Goal: Transaction & Acquisition: Purchase product/service

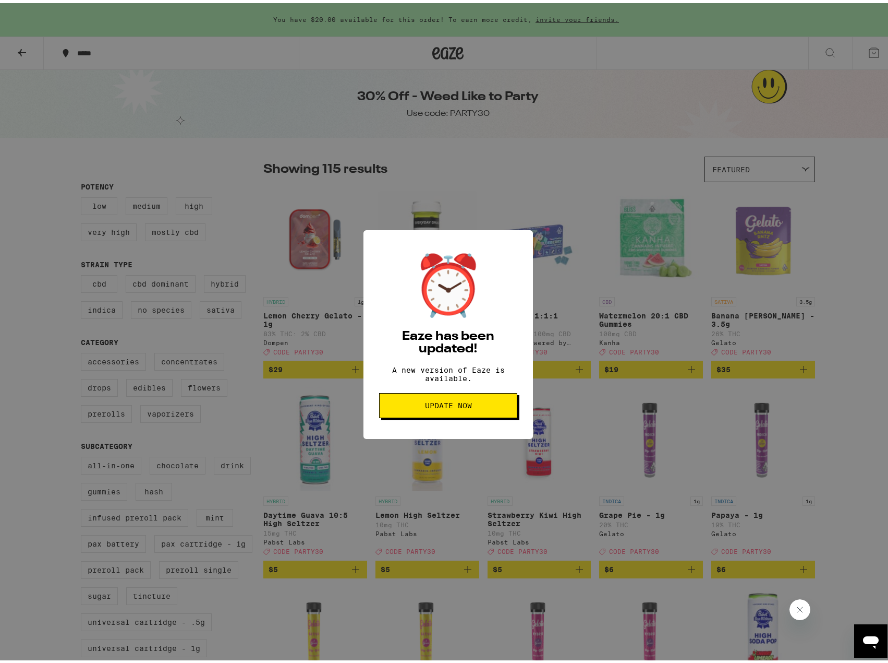
click at [437, 405] on span "Update Now" at bounding box center [448, 402] width 47 height 7
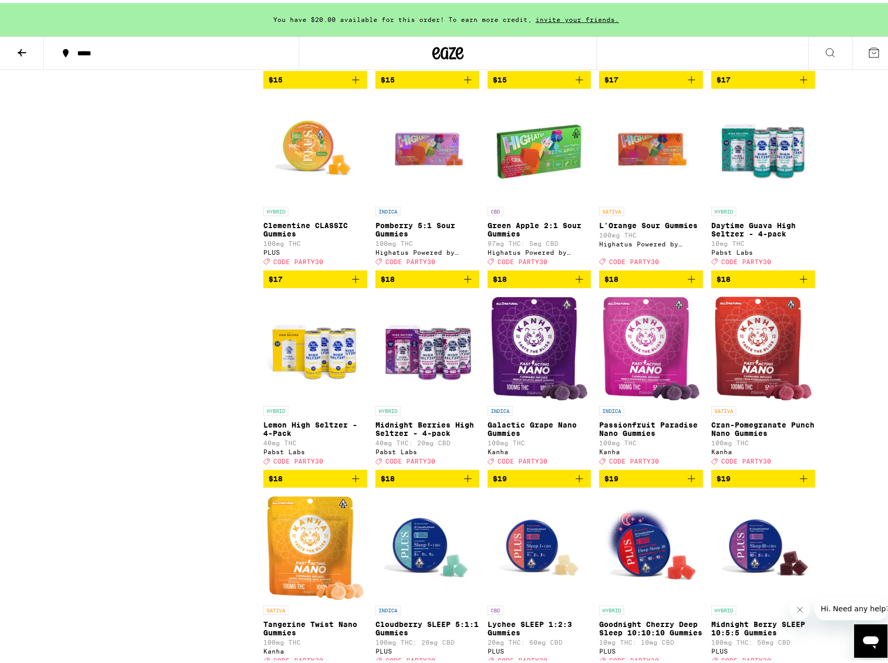
scroll to position [1252, 0]
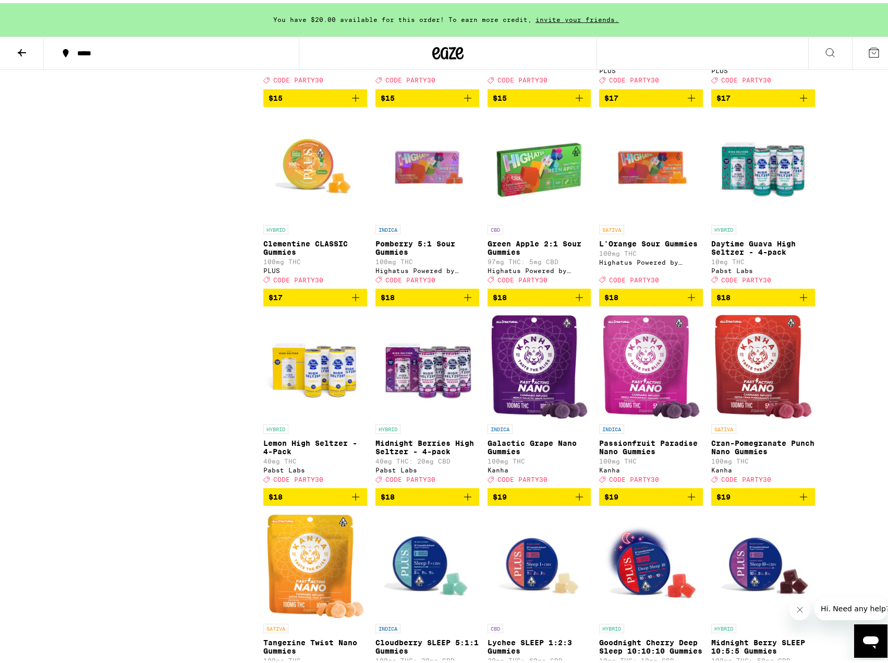
click at [694, 300] on icon "Add to bag" at bounding box center [691, 294] width 13 height 13
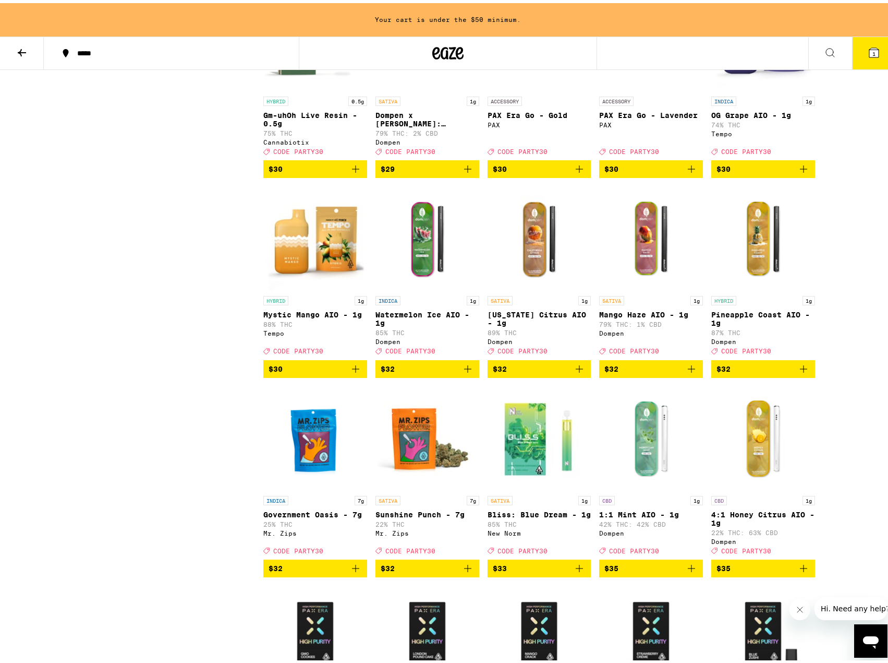
scroll to position [3182, 0]
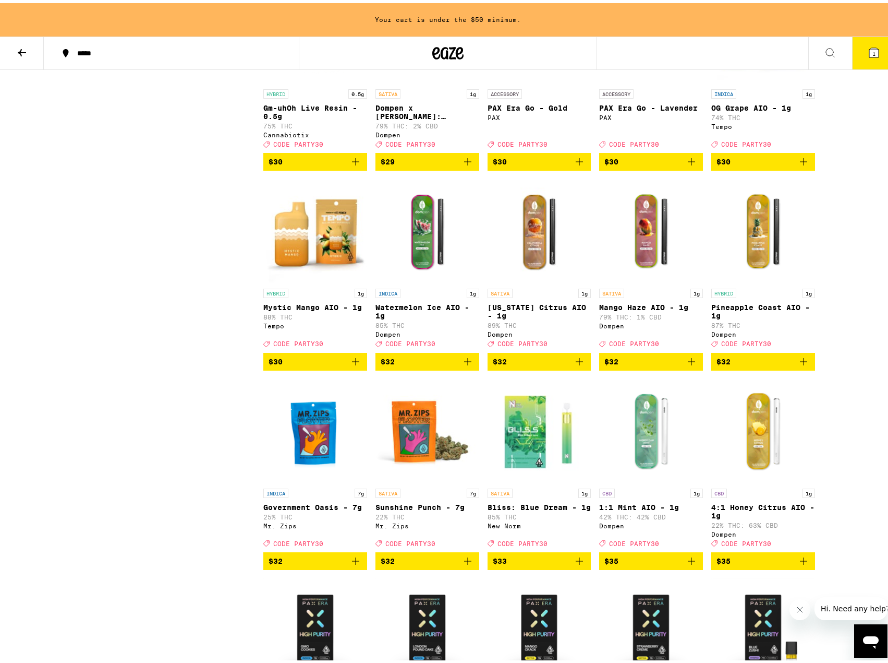
click at [314, 81] on img "Open page for Gm-uhOh Live Resin - 0.5g from Cannabiotix" at bounding box center [315, 29] width 104 height 104
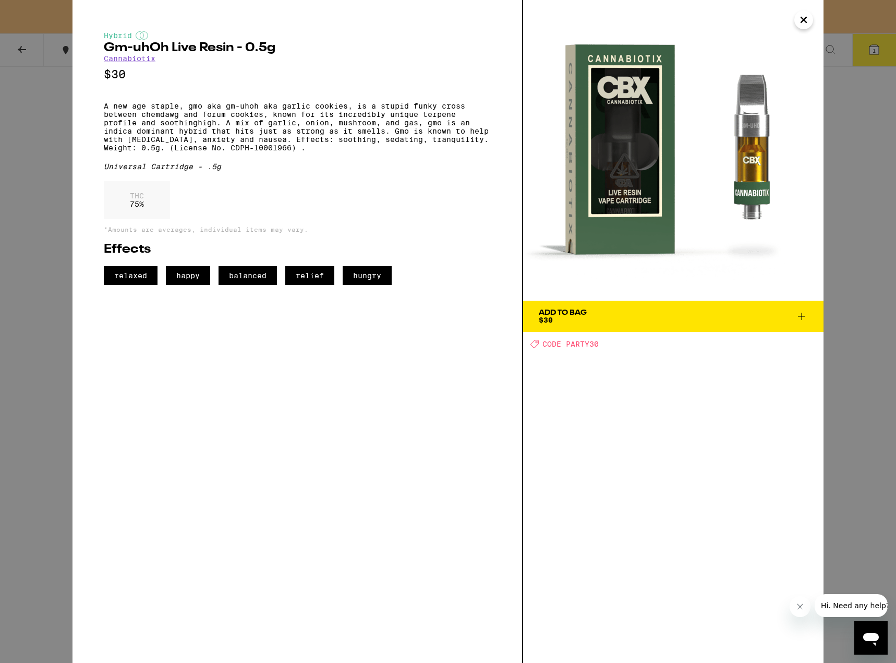
click at [27, 199] on div "Hybrid Gm-uhOh Live Resin - 0.5g Cannabiotix $30 A new age staple, gmo aka gm-u…" at bounding box center [448, 331] width 896 height 663
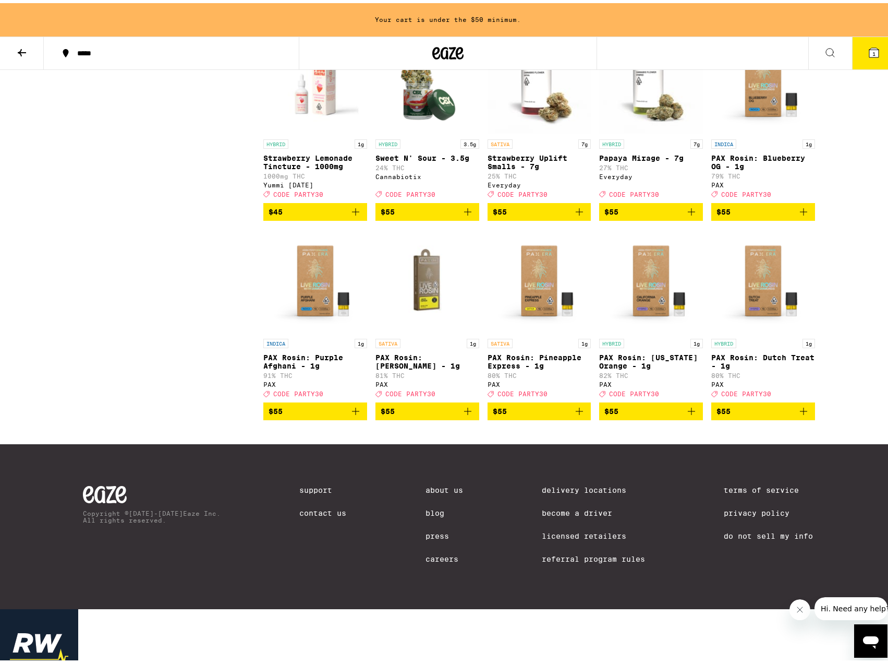
scroll to position [4330, 0]
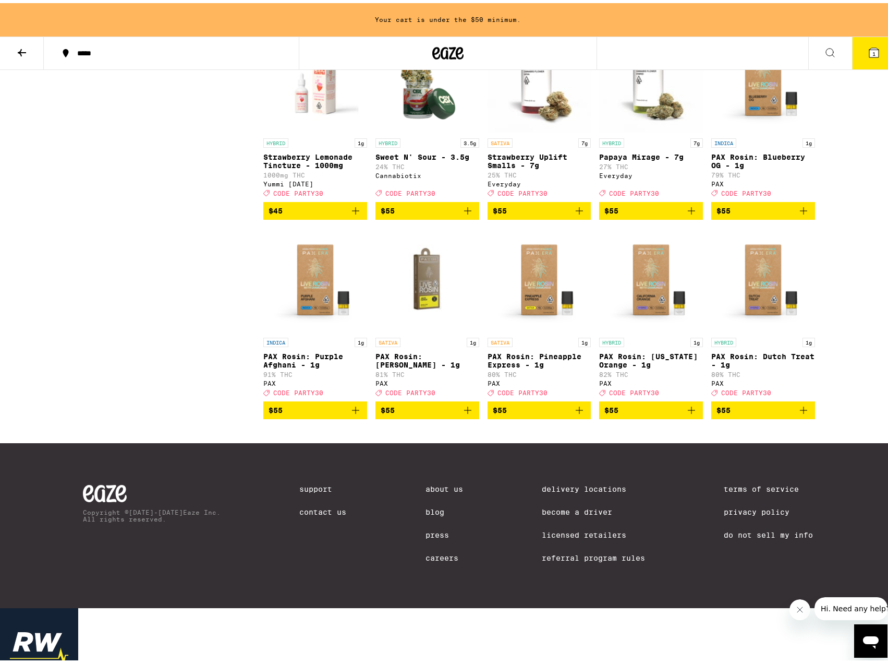
click at [531, 130] on img "Open page for Strawberry Uplift Smalls - 7g from Everyday" at bounding box center [540, 78] width 104 height 104
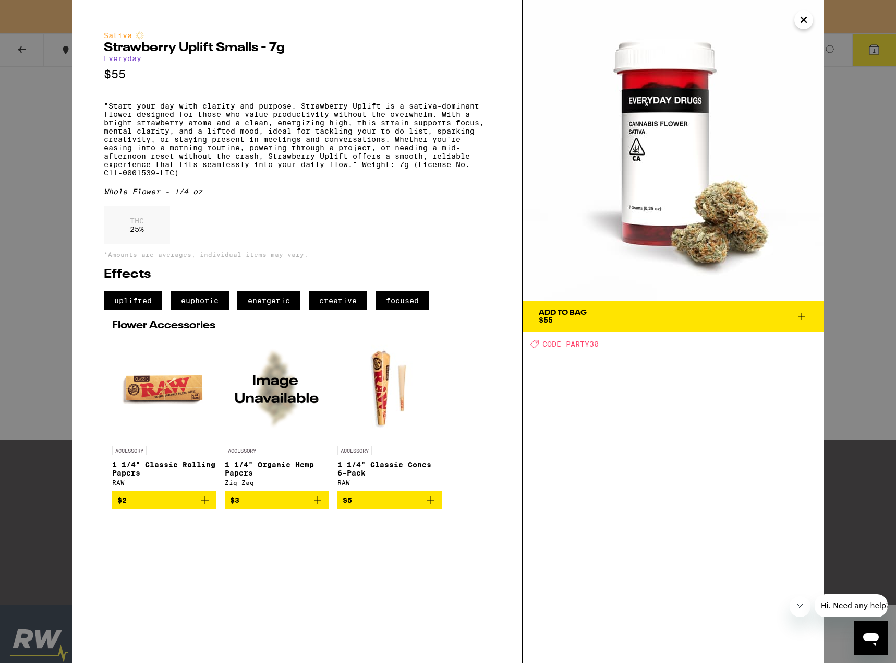
click at [797, 25] on button "Close" at bounding box center [804, 19] width 19 height 19
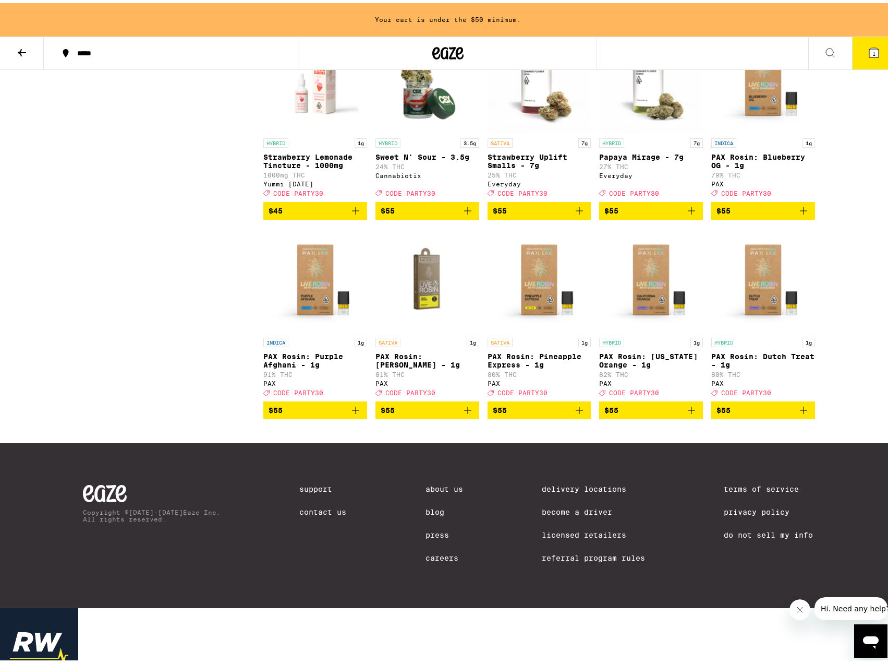
click at [564, 214] on span "$55" at bounding box center [539, 207] width 93 height 13
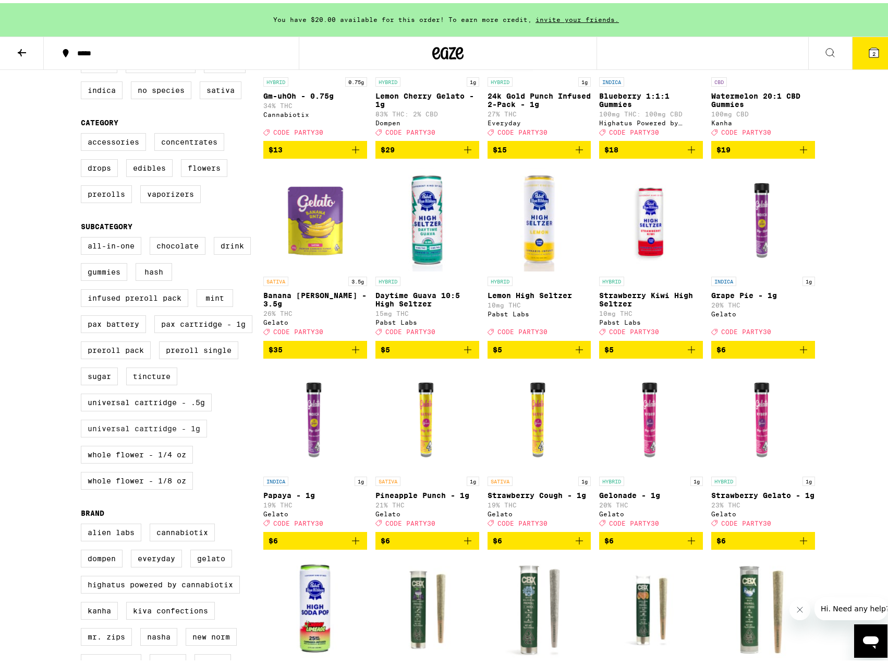
scroll to position [221, 0]
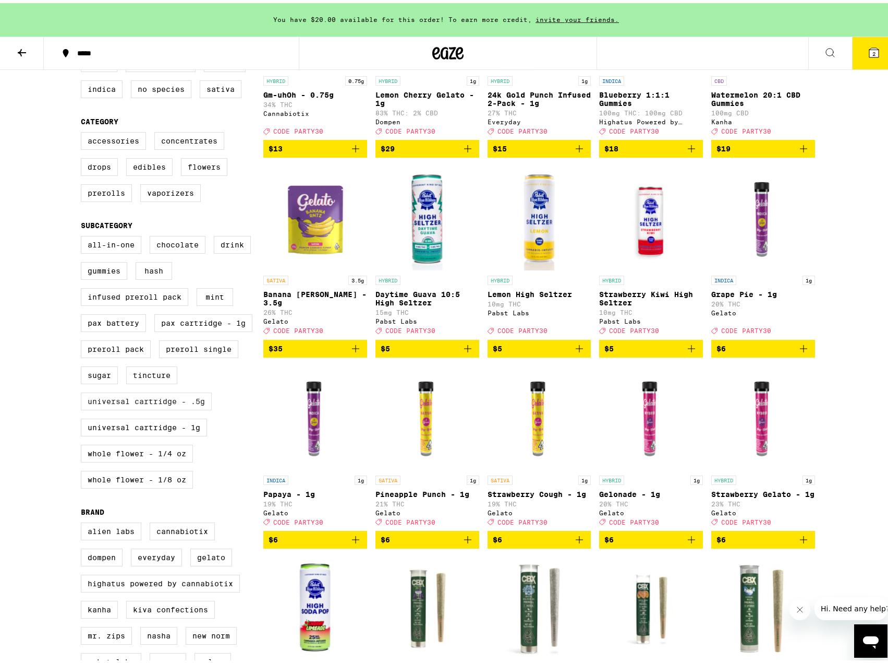
click at [193, 407] on label "Universal Cartridge - .5g" at bounding box center [146, 398] width 131 height 18
click at [83, 235] on input "Universal Cartridge - .5g" at bounding box center [83, 234] width 1 height 1
checkbox input "true"
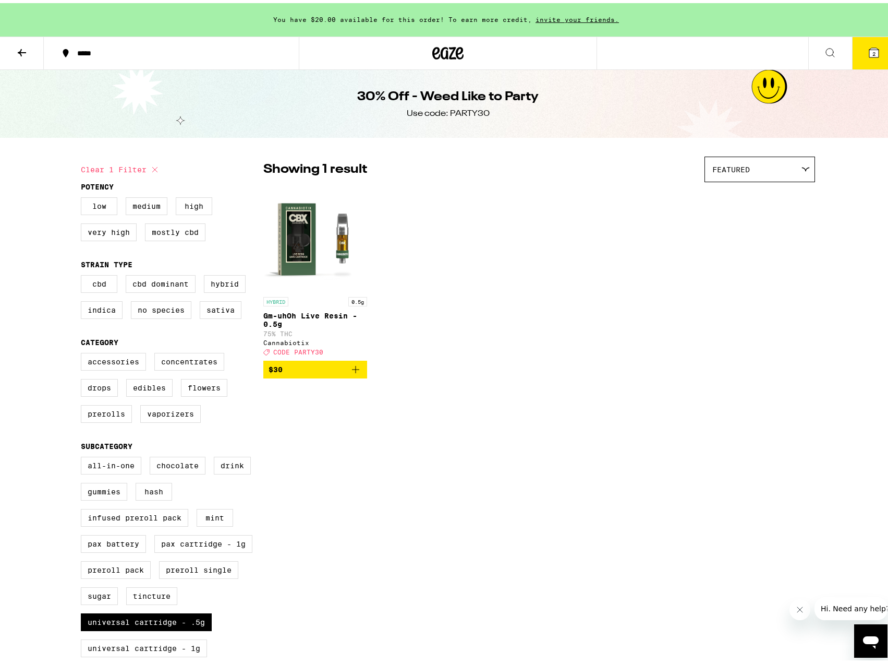
click at [331, 243] on img "Open page for Gm-uhOh Live Resin - 0.5g from Cannabiotix" at bounding box center [315, 236] width 104 height 104
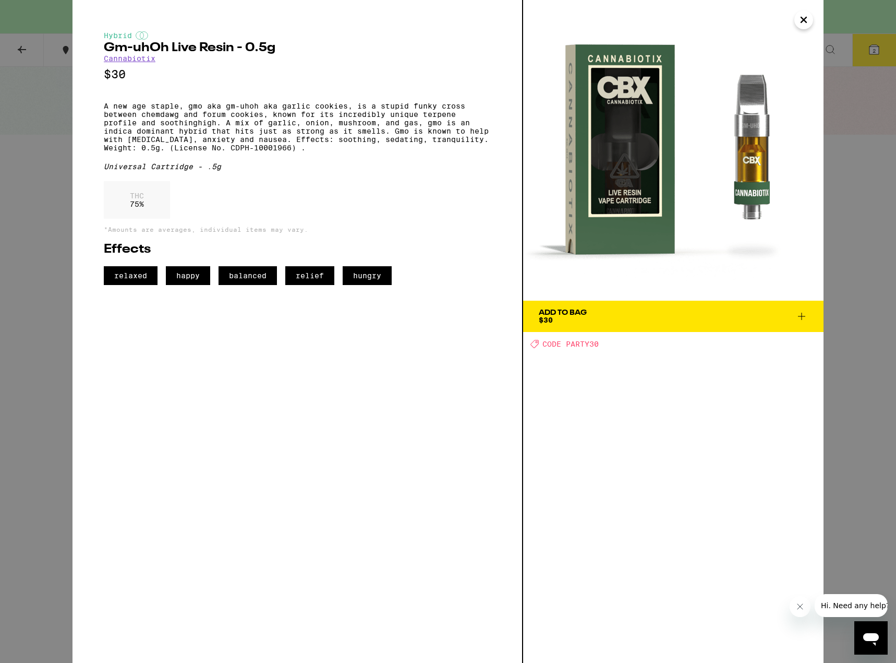
click at [799, 22] on icon "Close" at bounding box center [804, 20] width 13 height 16
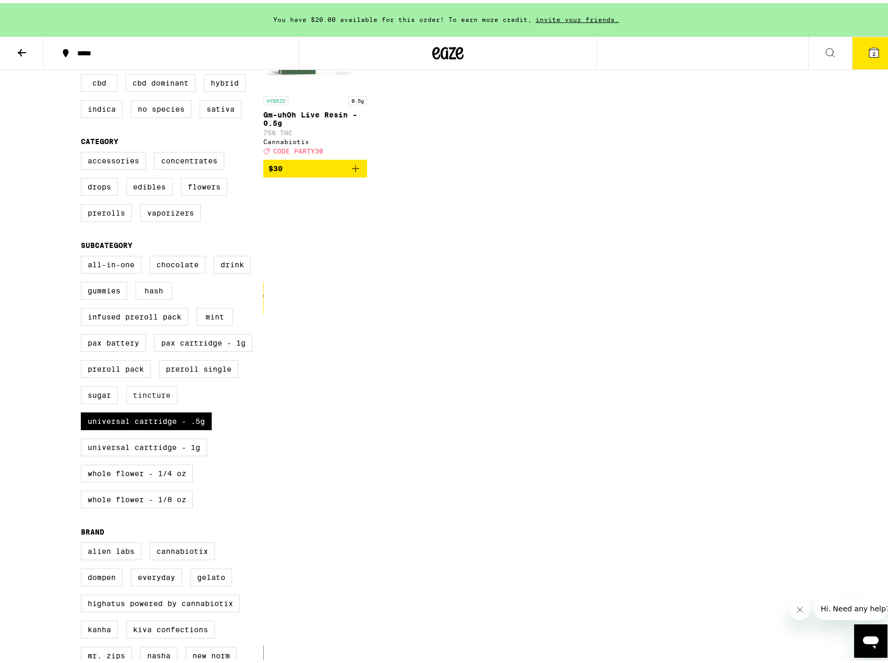
scroll to position [209, 0]
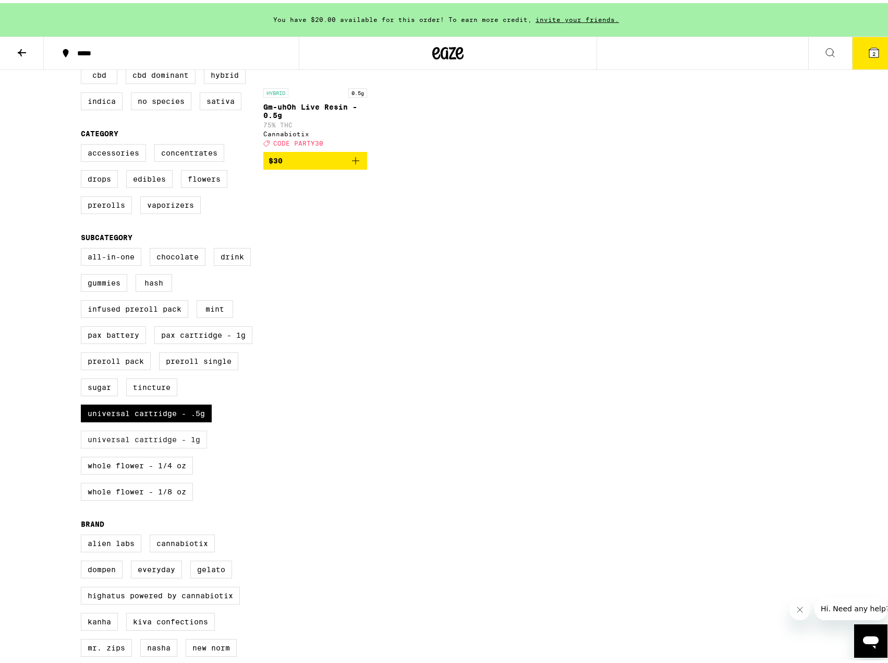
click at [143, 445] on label "Universal Cartridge - 1g" at bounding box center [144, 436] width 126 height 18
click at [83, 247] on input "Universal Cartridge - 1g" at bounding box center [83, 246] width 1 height 1
checkbox input "true"
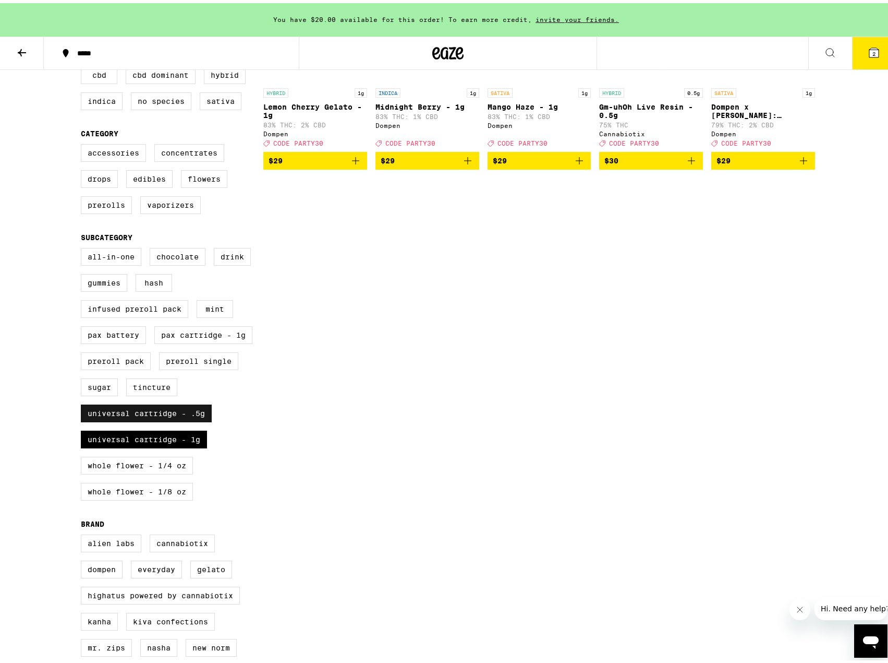
click at [181, 419] on label "Universal Cartridge - .5g" at bounding box center [146, 410] width 131 height 18
click at [83, 247] on input "Universal Cartridge - .5g" at bounding box center [83, 246] width 1 height 1
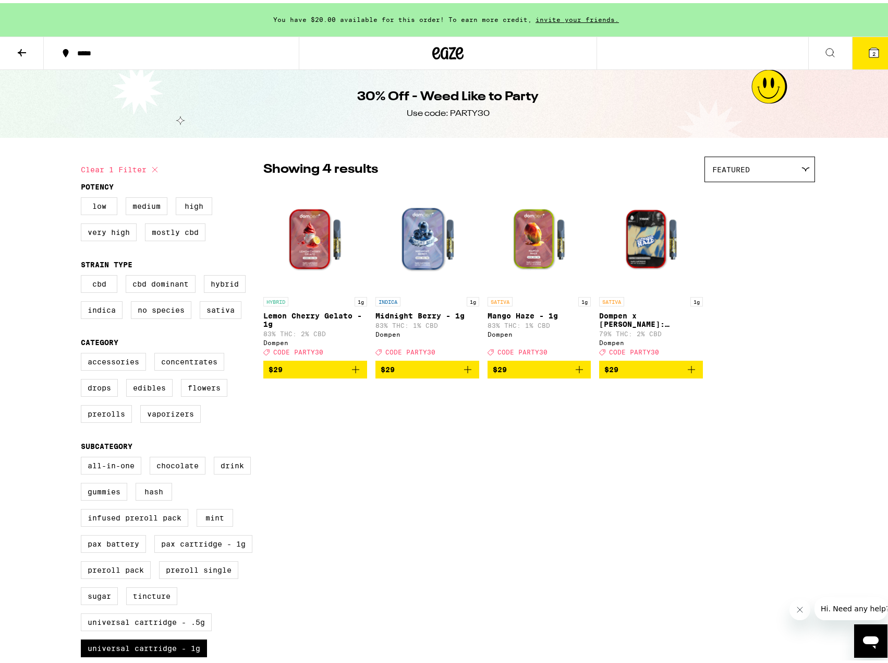
click at [657, 221] on img "Open page for Dompen x Tyson: Haymaker Haze Live Resin Liquid Diamonds - 1g fro…" at bounding box center [651, 236] width 104 height 104
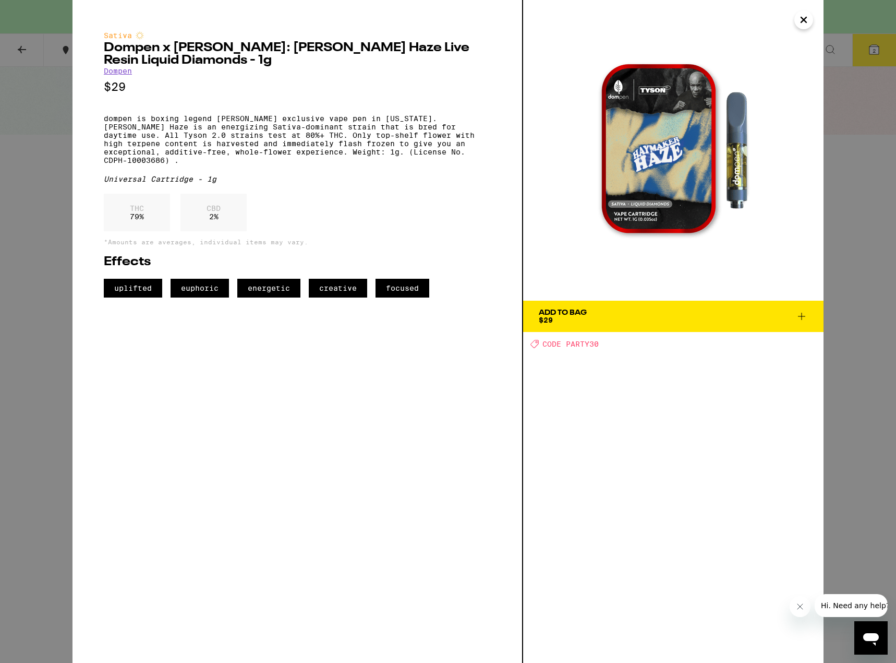
click at [44, 269] on div "Sativa Dompen x Tyson: Haymaker Haze Live Resin Liquid Diamonds - 1g Dompen $29…" at bounding box center [448, 331] width 896 height 663
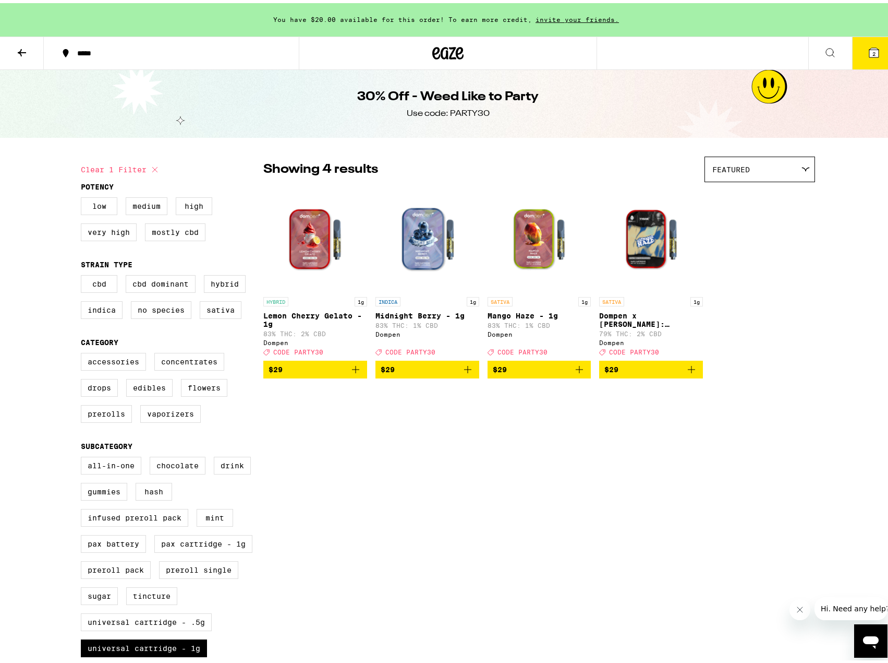
click at [556, 249] on img "Open page for Mango Haze - 1g from Dompen" at bounding box center [540, 236] width 104 height 104
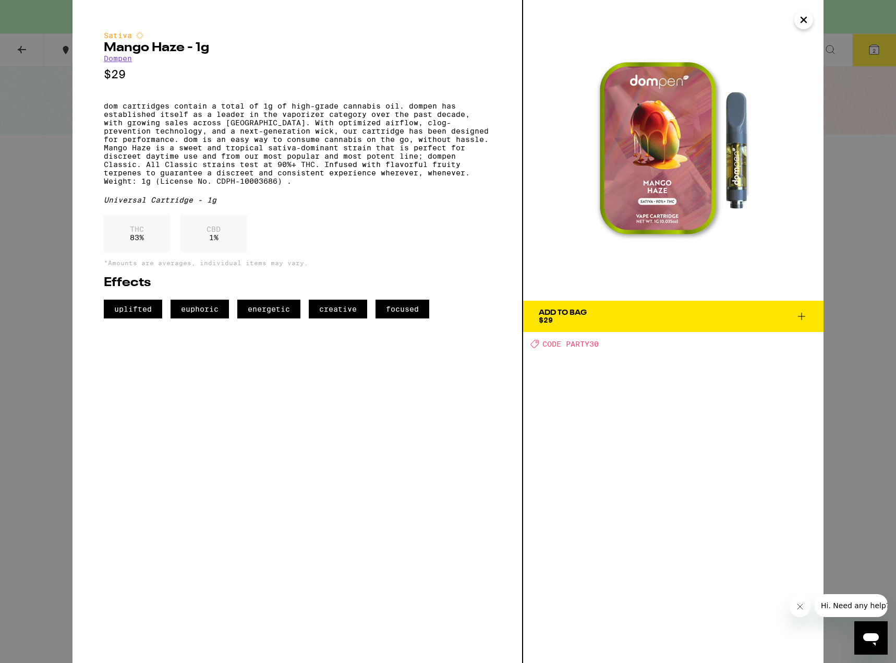
click at [16, 44] on div "Sativa Mango Haze - 1g Dompen $29 dom cartridges contain a total of 1g of high-…" at bounding box center [448, 331] width 896 height 663
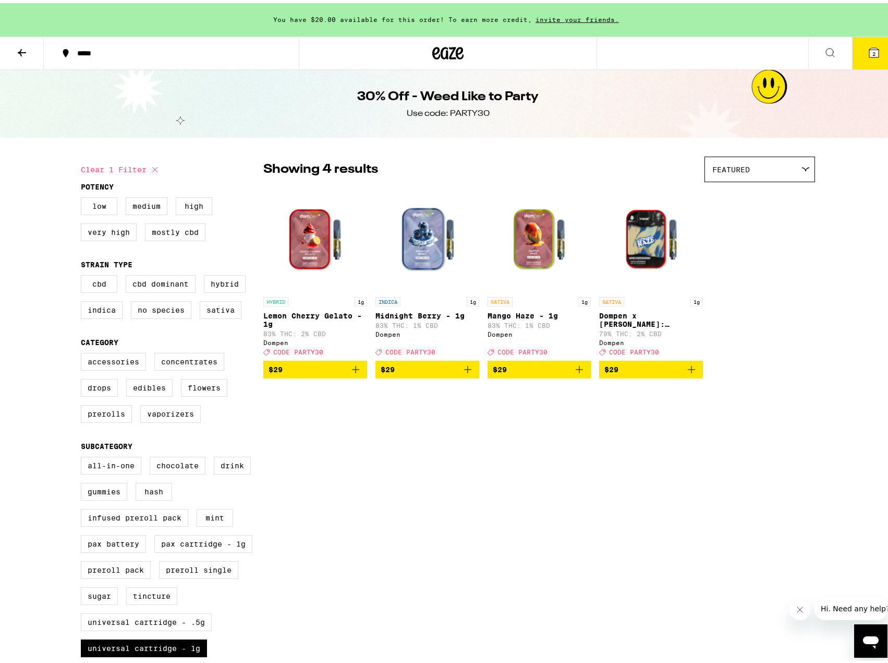
click at [527, 252] on img "Open page for Mango Haze - 1g from Dompen" at bounding box center [540, 236] width 104 height 104
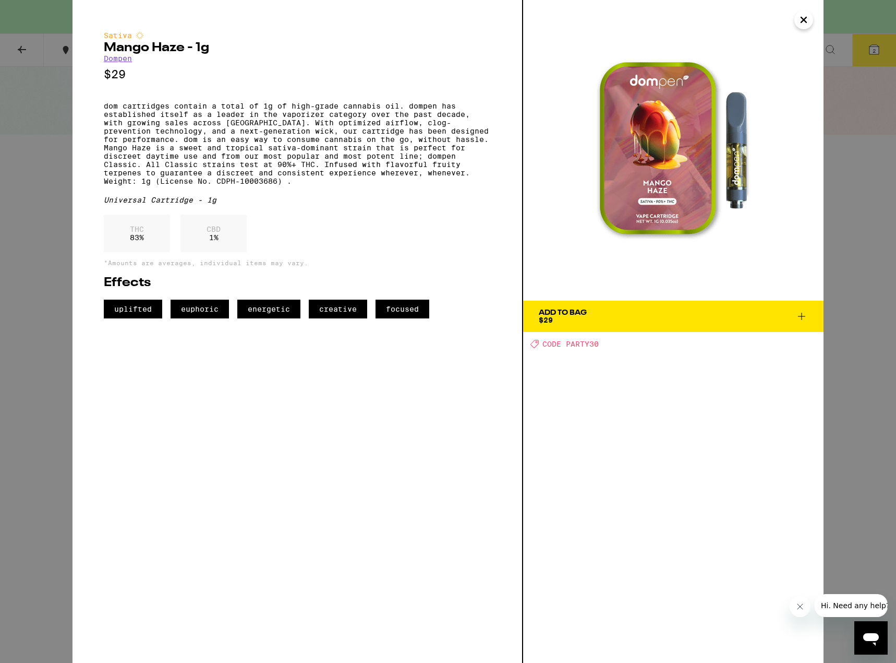
click at [798, 21] on icon "Close" at bounding box center [804, 20] width 13 height 16
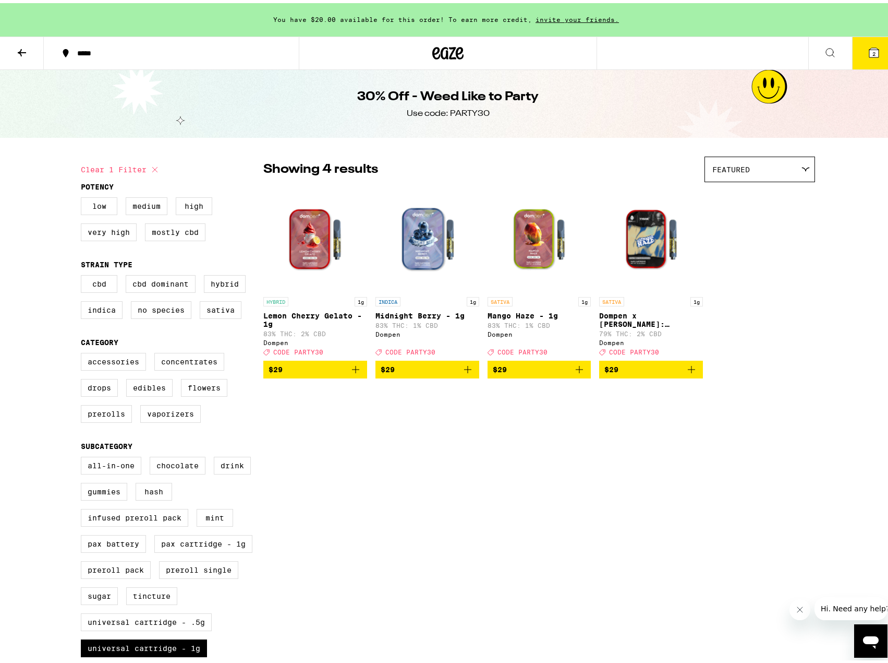
click at [647, 260] on img "Open page for Dompen x Tyson: Haymaker Haze Live Resin Liquid Diamonds - 1g fro…" at bounding box center [651, 236] width 104 height 104
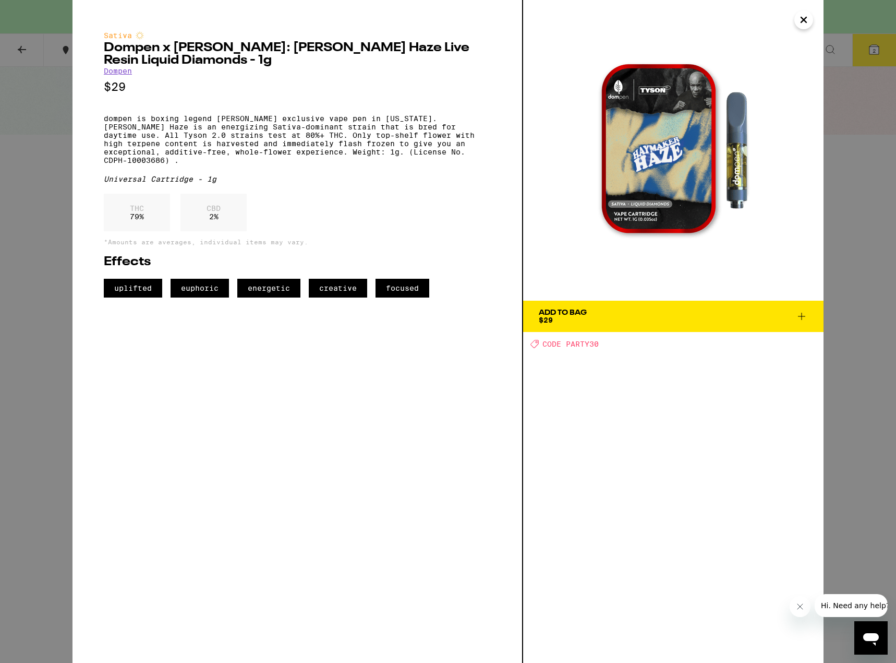
click at [888, 117] on div "Sativa Dompen x Tyson: Haymaker Haze Live Resin Liquid Diamonds - 1g Dompen $29…" at bounding box center [448, 331] width 896 height 663
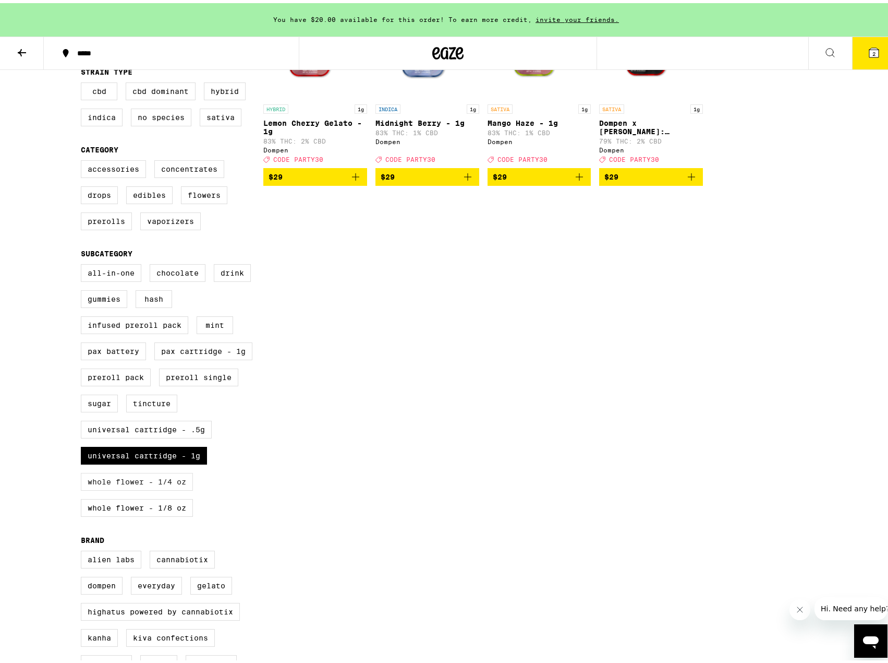
scroll to position [209, 0]
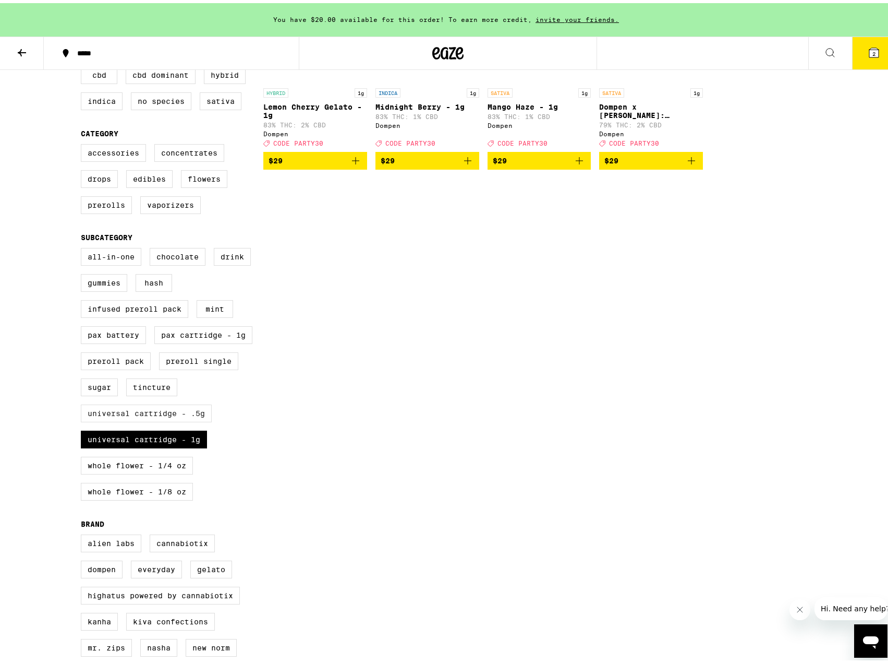
click at [177, 419] on label "Universal Cartridge - .5g" at bounding box center [146, 410] width 131 height 18
click at [83, 247] on input "Universal Cartridge - .5g" at bounding box center [83, 246] width 1 height 1
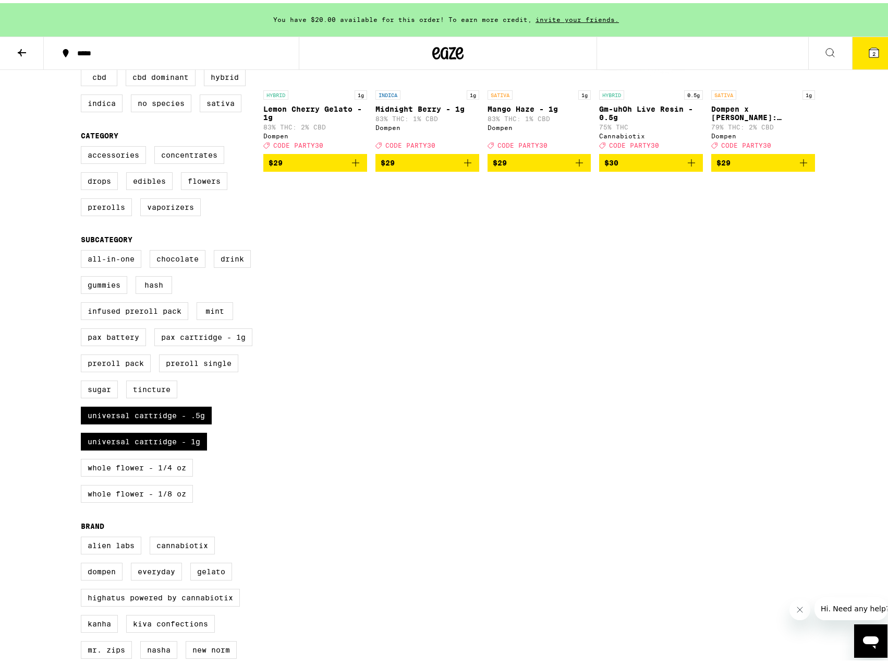
scroll to position [209, 0]
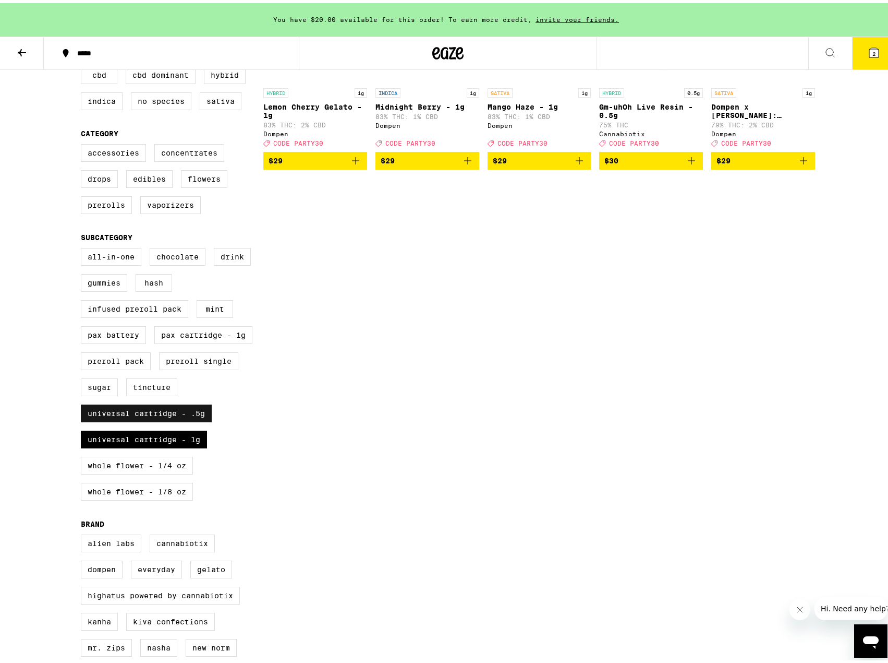
click at [182, 419] on label "Universal Cartridge - .5g" at bounding box center [146, 410] width 131 height 18
click at [83, 247] on input "Universal Cartridge - .5g" at bounding box center [83, 246] width 1 height 1
checkbox input "false"
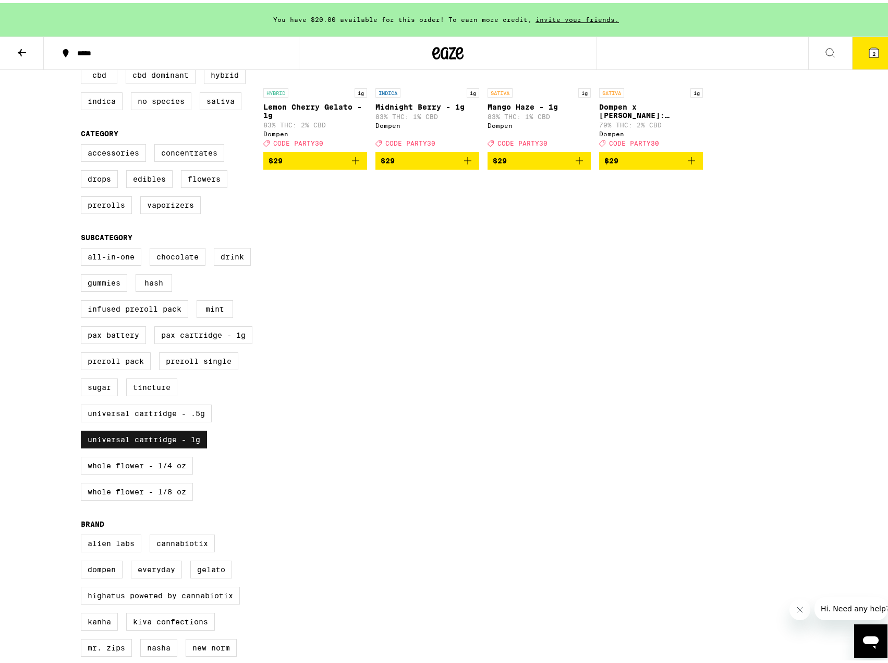
click at [176, 445] on label "Universal Cartridge - 1g" at bounding box center [144, 436] width 126 height 18
click at [83, 247] on input "Universal Cartridge - 1g" at bounding box center [83, 246] width 1 height 1
checkbox input "false"
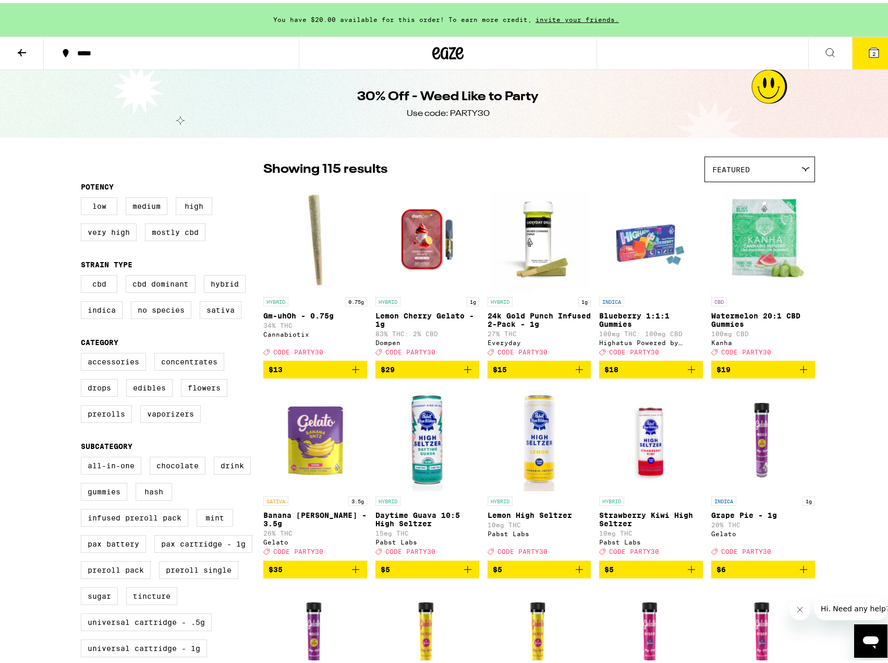
click at [22, 53] on icon at bounding box center [22, 49] width 13 height 13
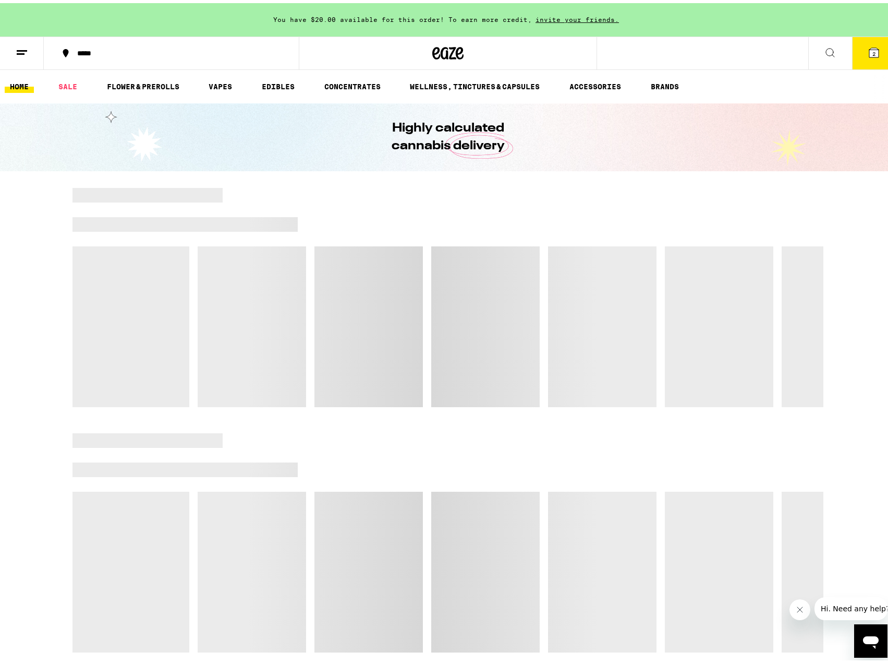
click at [873, 53] on button "2" at bounding box center [874, 50] width 44 height 32
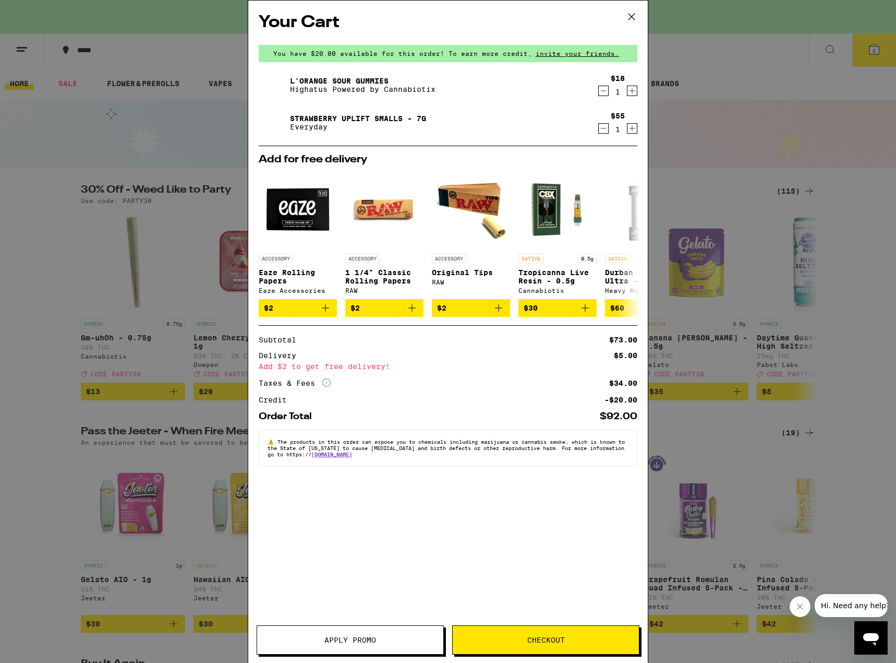
click at [729, 111] on div "Your Cart You have $20.00 available for this order! To earn more credit, invite…" at bounding box center [448, 331] width 896 height 663
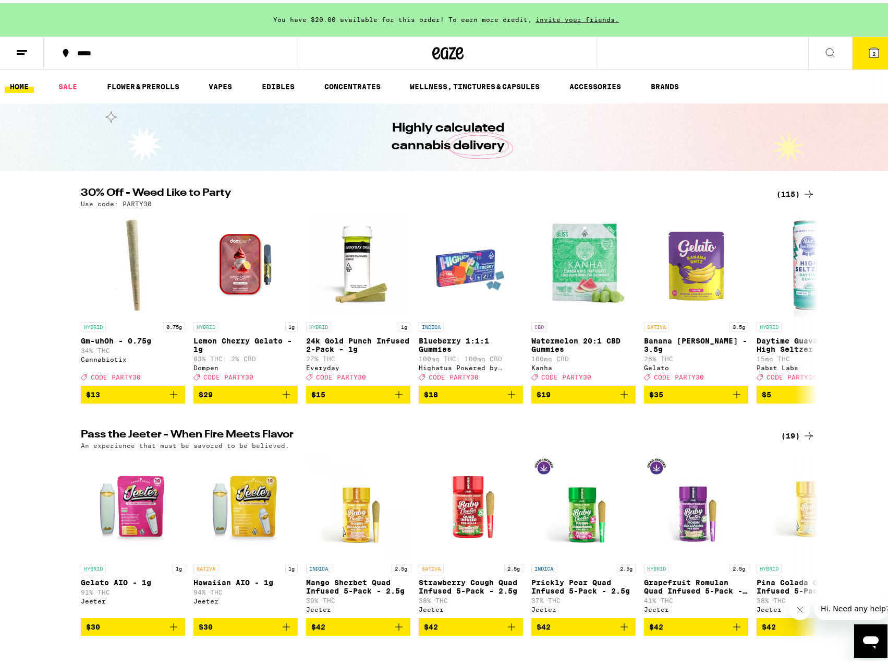
click at [9, 63] on button at bounding box center [22, 50] width 44 height 33
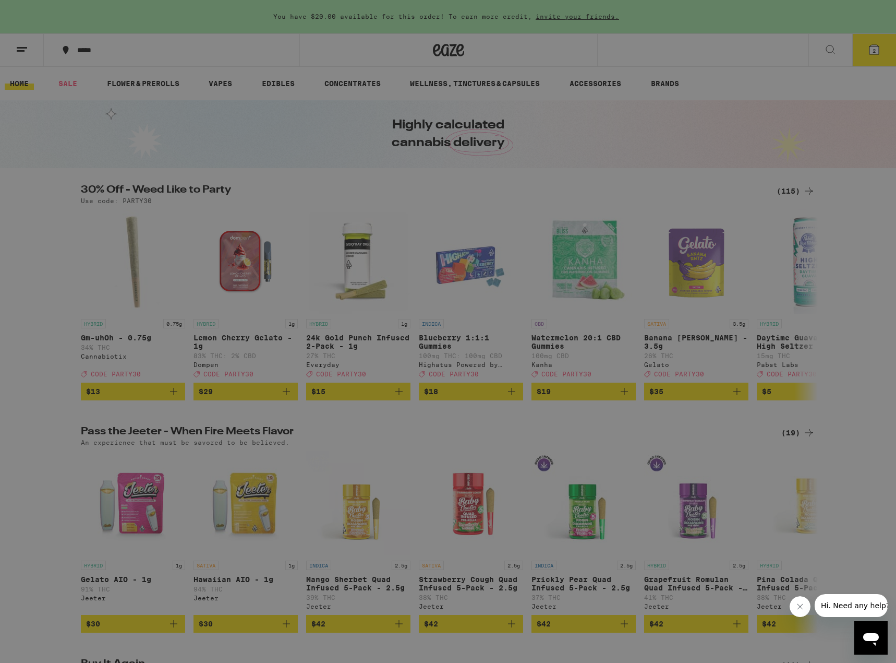
click at [401, 88] on div "Menu Shop Buy It Again Sale Flower & Prerolls Vapes Edibles Concentrates Wellne…" at bounding box center [448, 331] width 896 height 663
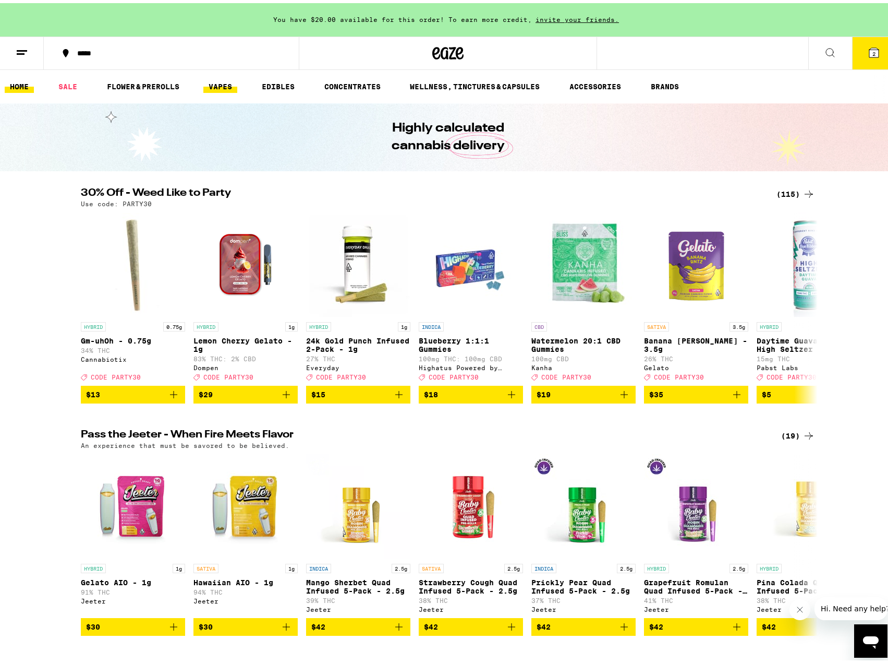
click at [228, 82] on link "VAPES" at bounding box center [220, 83] width 34 height 13
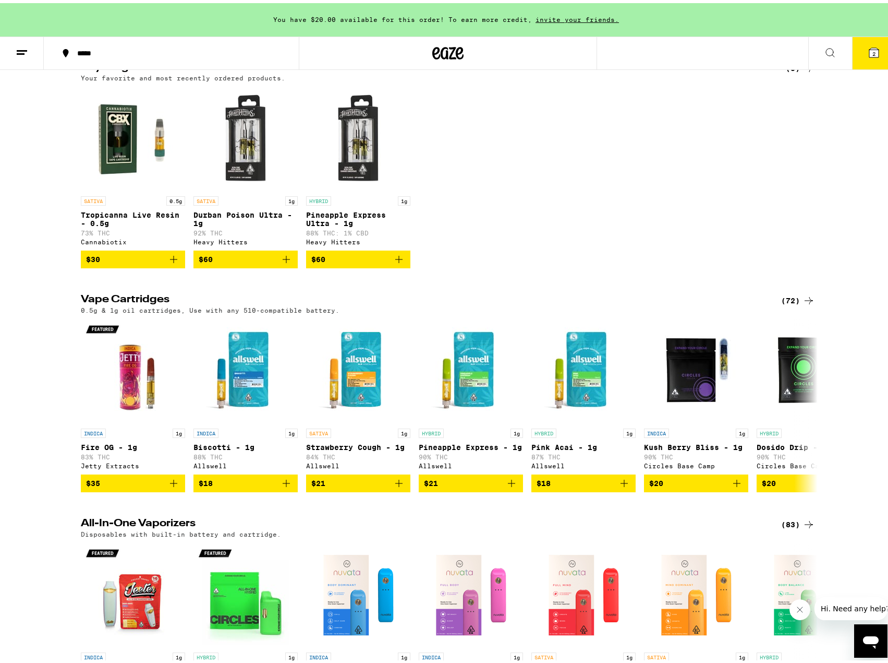
scroll to position [261, 0]
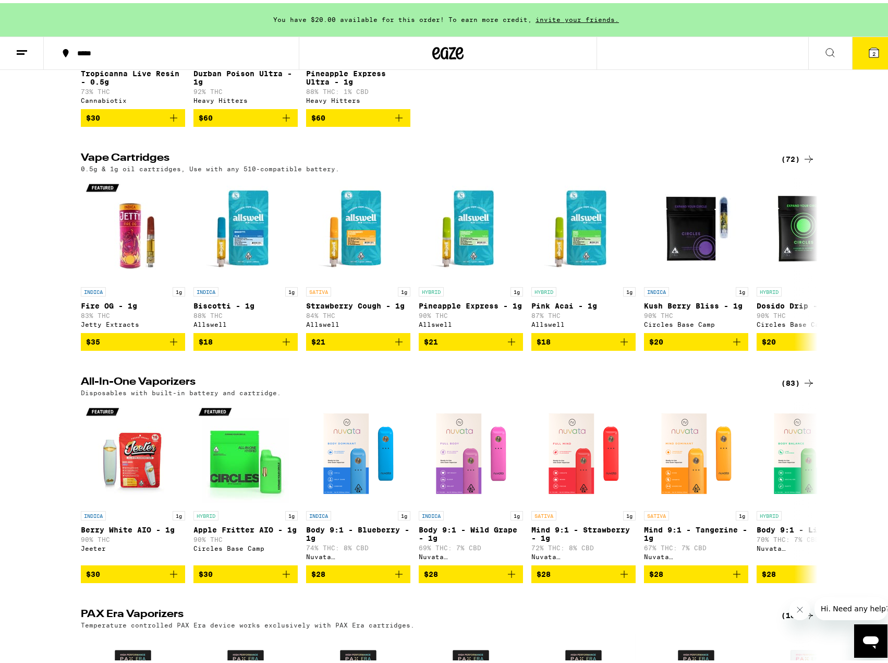
click at [798, 160] on div "(72)" at bounding box center [798, 156] width 34 height 13
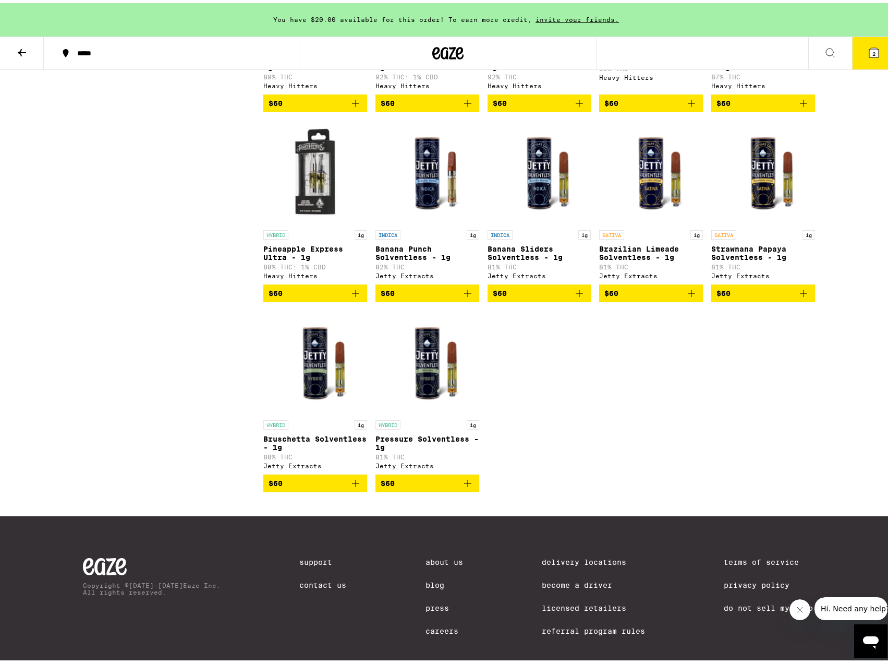
scroll to position [2556, 0]
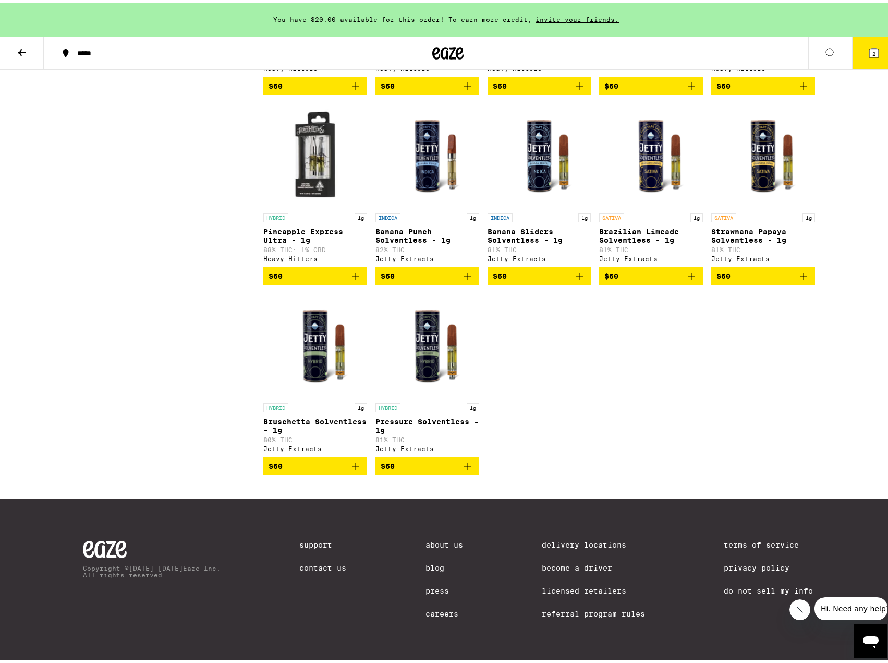
click at [665, 204] on img "Open page for Brazilian Limeade Solventless - 1g from Jetty Extracts" at bounding box center [651, 152] width 104 height 104
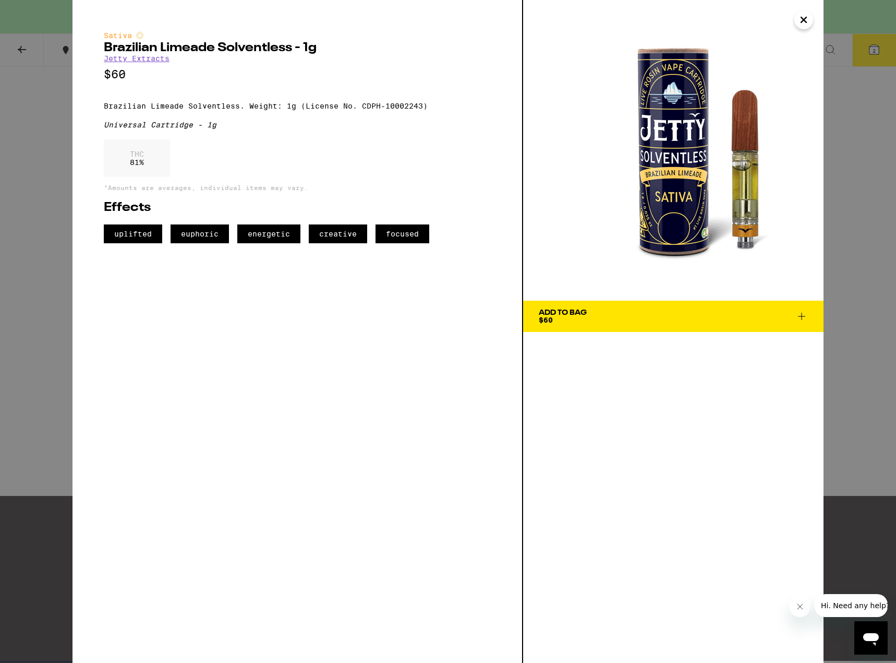
click at [808, 24] on icon "Close" at bounding box center [804, 20] width 13 height 16
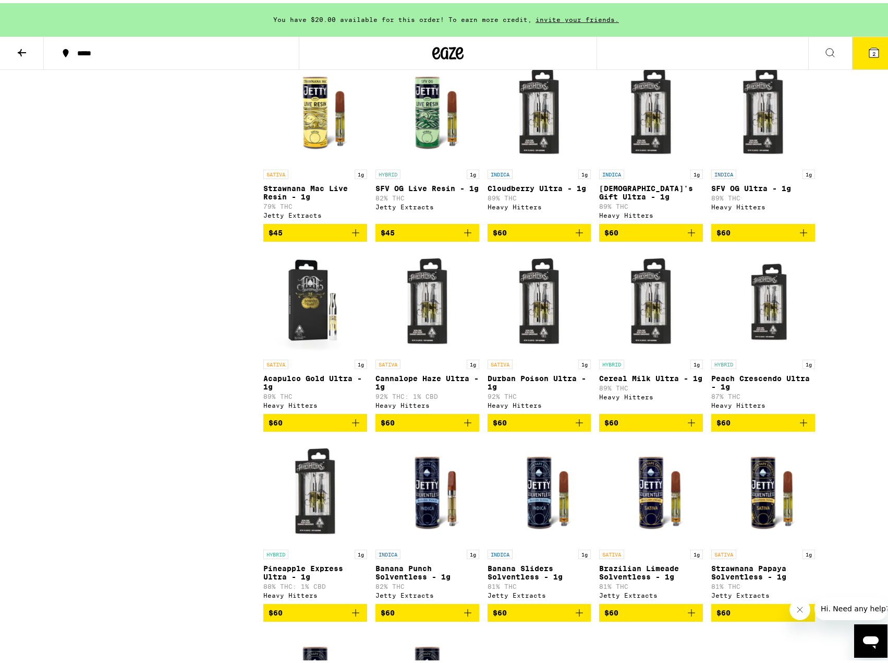
scroll to position [2243, 0]
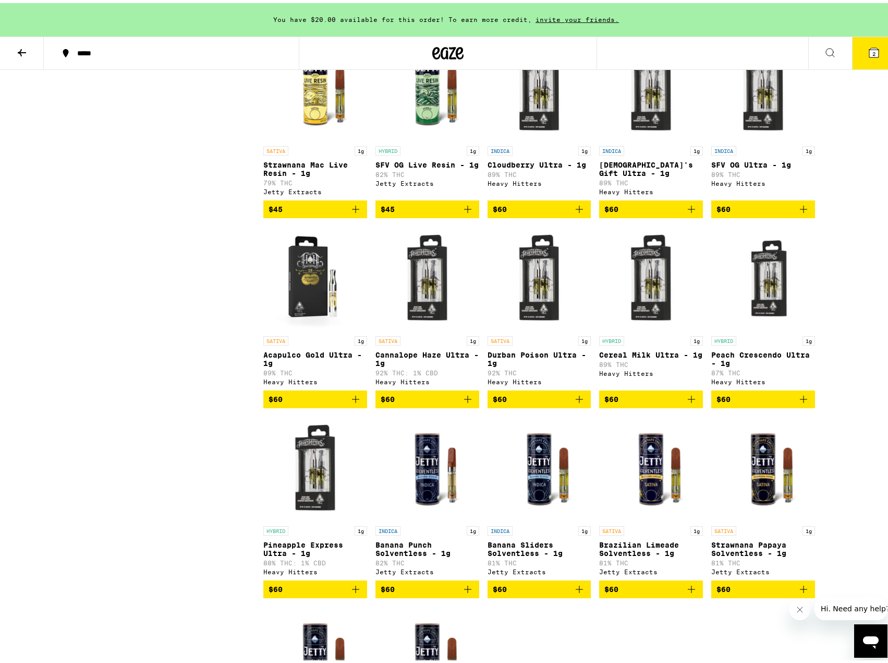
click at [312, 328] on img "Open page for Acapulco Gold Ultra - 1g from Heavy Hitters" at bounding box center [315, 275] width 104 height 104
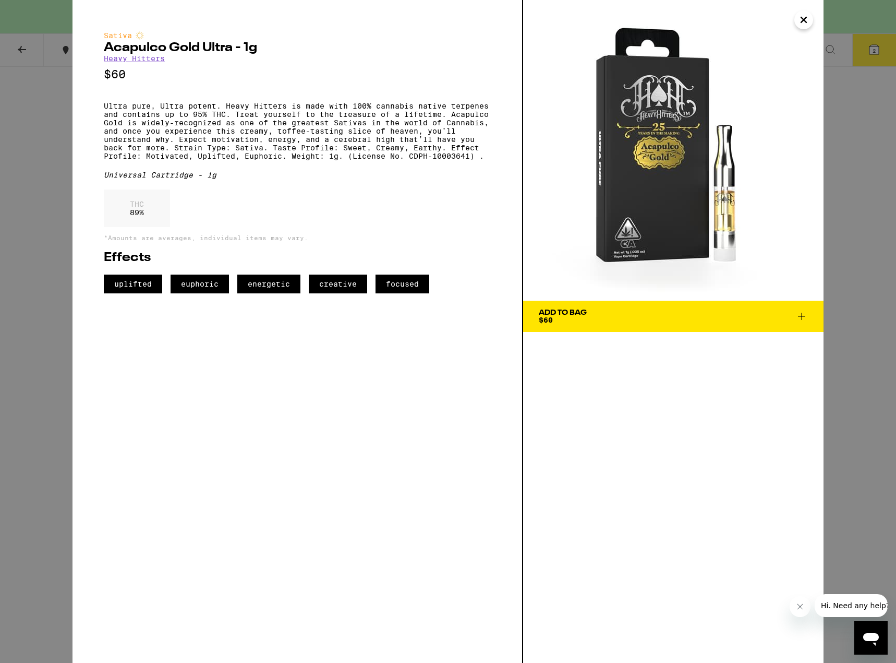
click at [888, 195] on div "Sativa Acapulco Gold Ultra - 1g Heavy Hitters $60 Ultra pure, Ultra potent. Hea…" at bounding box center [448, 331] width 896 height 663
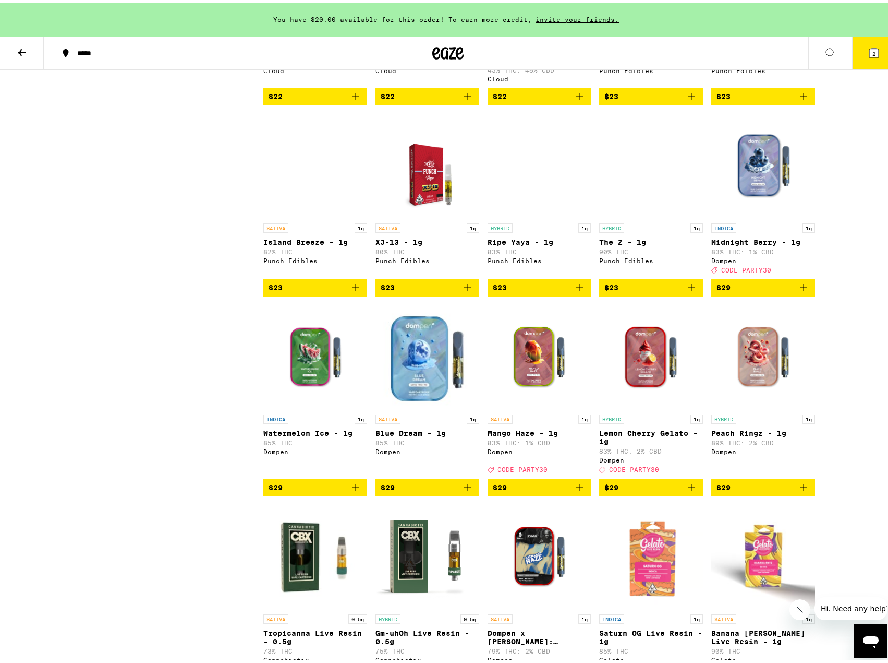
scroll to position [626, 0]
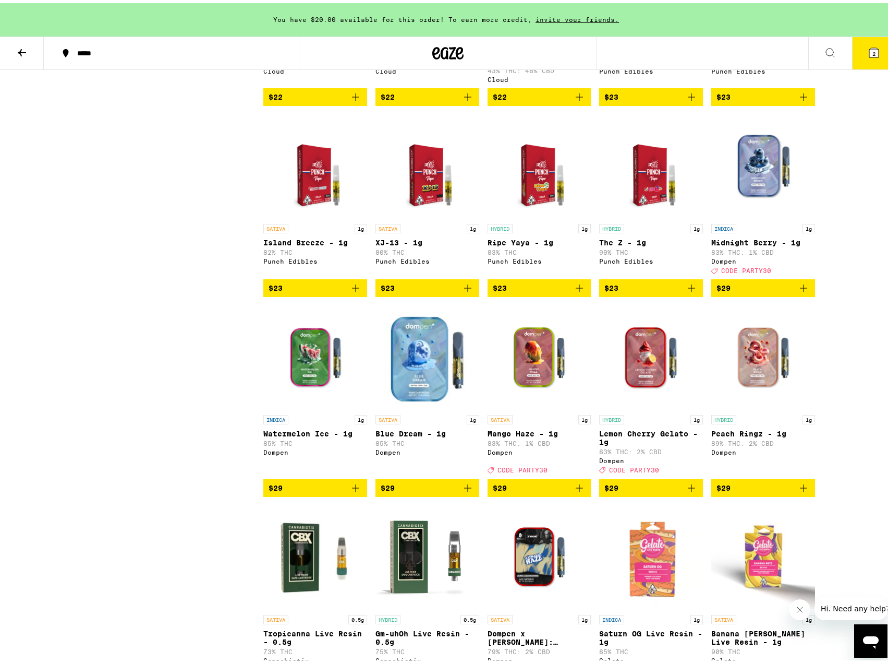
click at [869, 55] on icon at bounding box center [874, 49] width 13 height 13
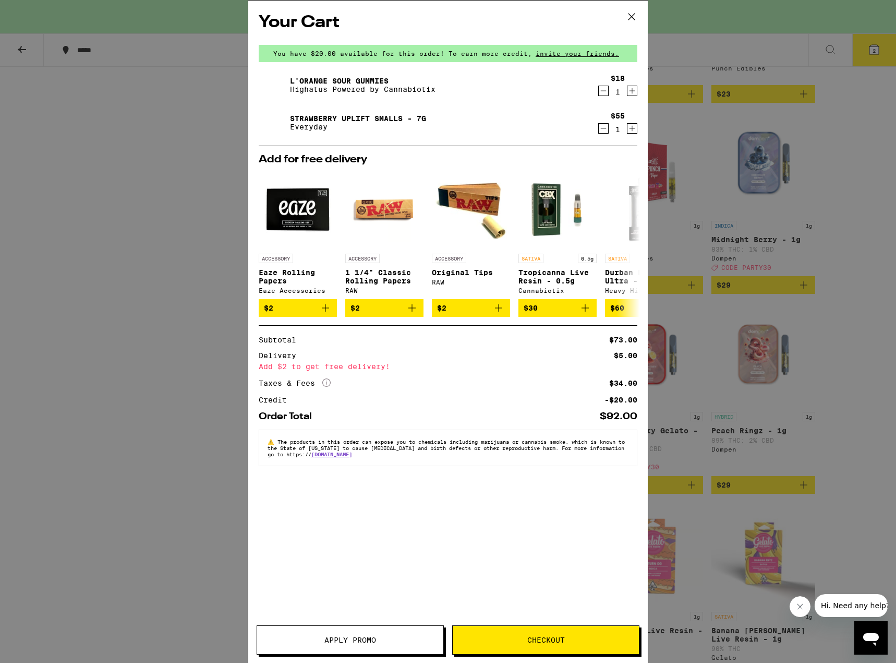
click at [100, 468] on div "Your Cart You have $20.00 available for this order! To earn more credit, invite…" at bounding box center [448, 331] width 896 height 663
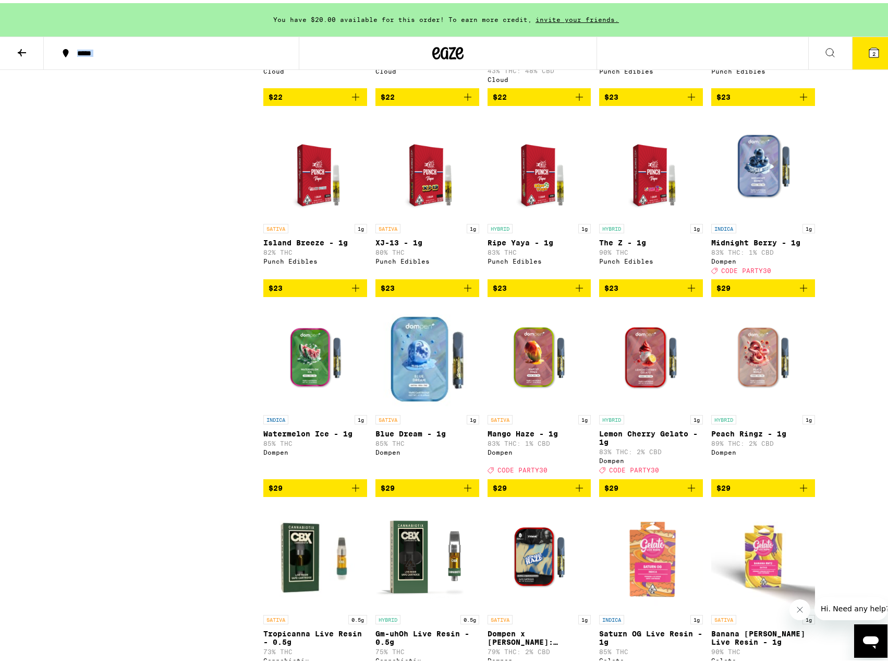
click at [871, 42] on button "2" at bounding box center [874, 50] width 44 height 32
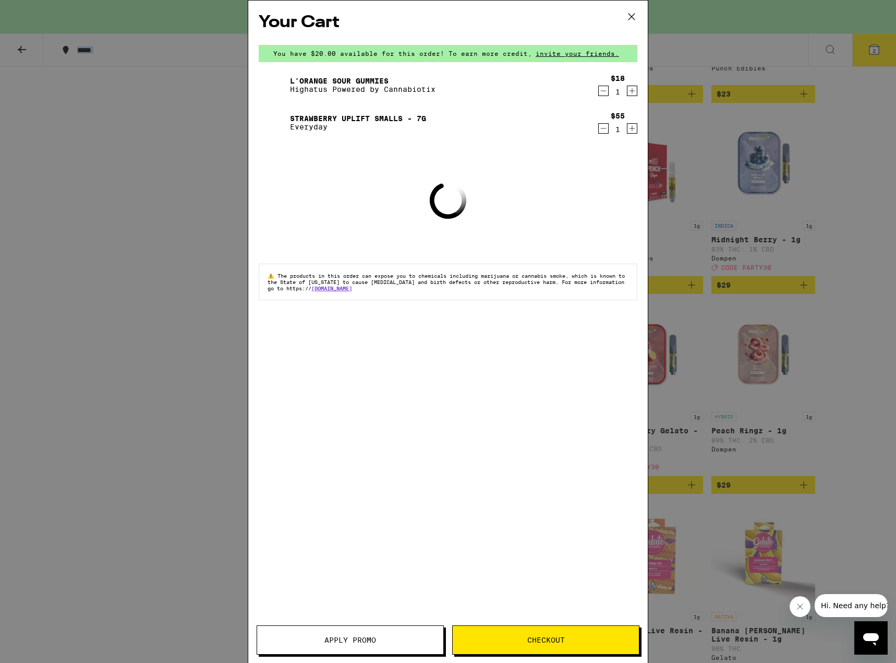
click at [379, 641] on span "Apply Promo" at bounding box center [350, 639] width 186 height 7
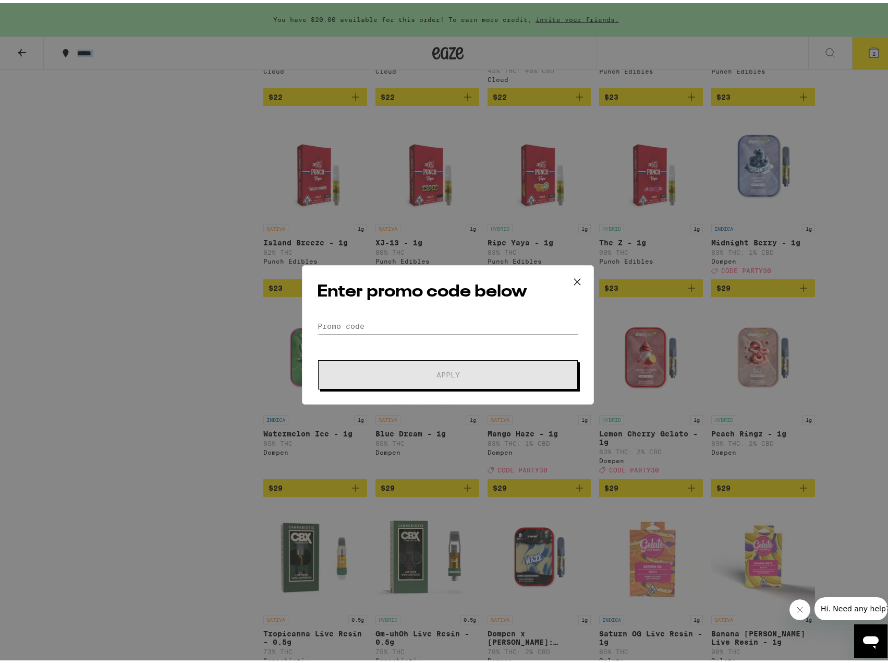
click at [570, 278] on icon at bounding box center [578, 279] width 16 height 16
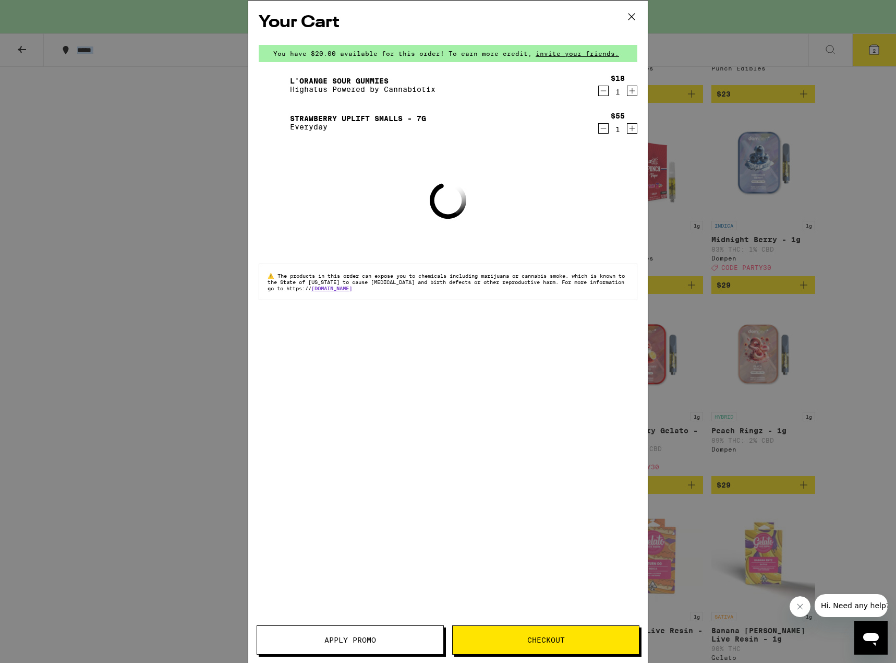
click at [631, 11] on icon at bounding box center [632, 17] width 16 height 16
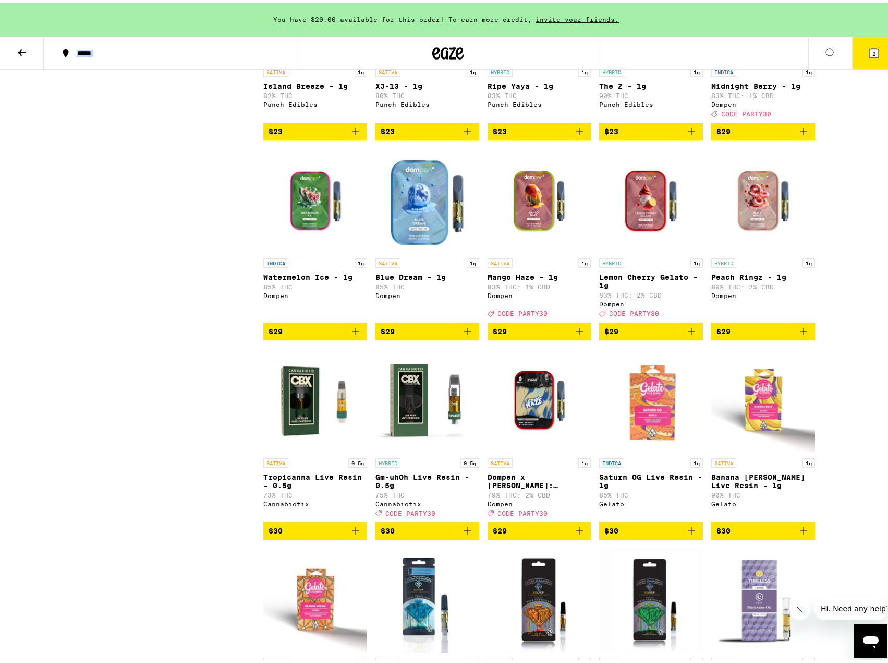
scroll to position [835, 0]
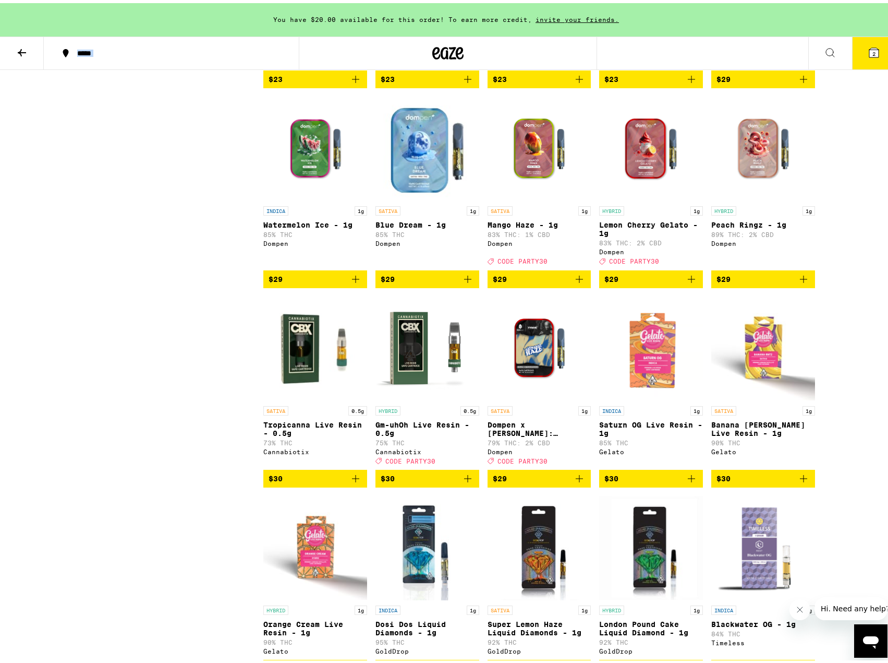
click at [510, 197] on img "Open page for Mango Haze - 1g from Dompen" at bounding box center [540, 145] width 104 height 104
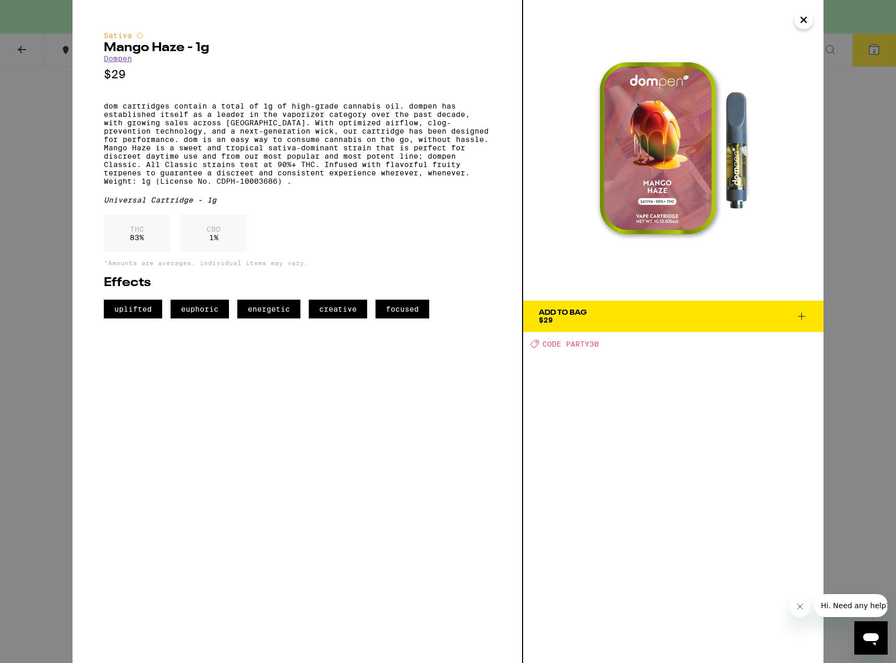
click at [589, 325] on button "Add To Bag $29" at bounding box center [673, 315] width 300 height 31
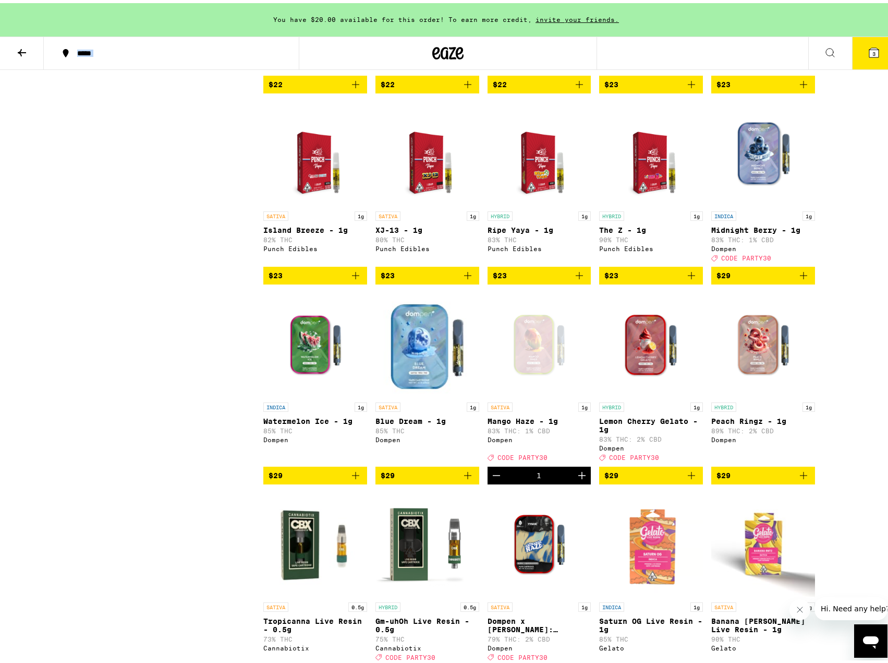
scroll to position [522, 0]
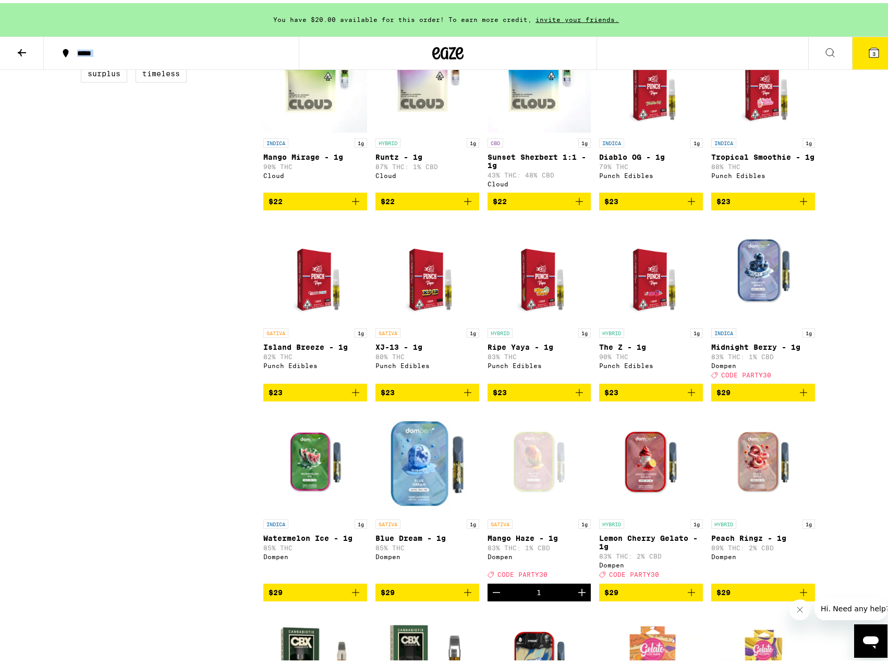
click at [870, 61] on button "3" at bounding box center [874, 50] width 44 height 32
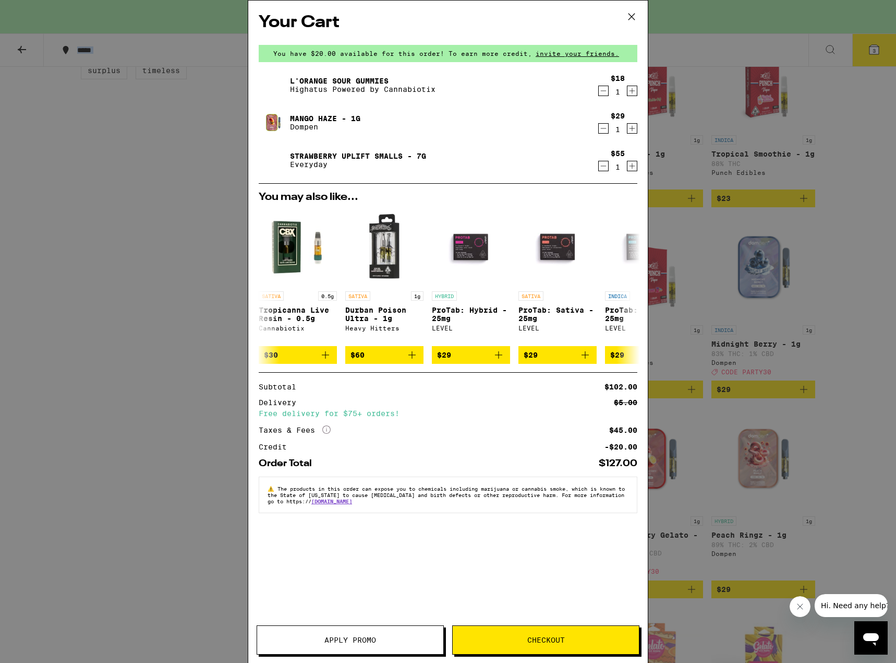
click at [387, 642] on span "Apply Promo" at bounding box center [350, 639] width 186 height 7
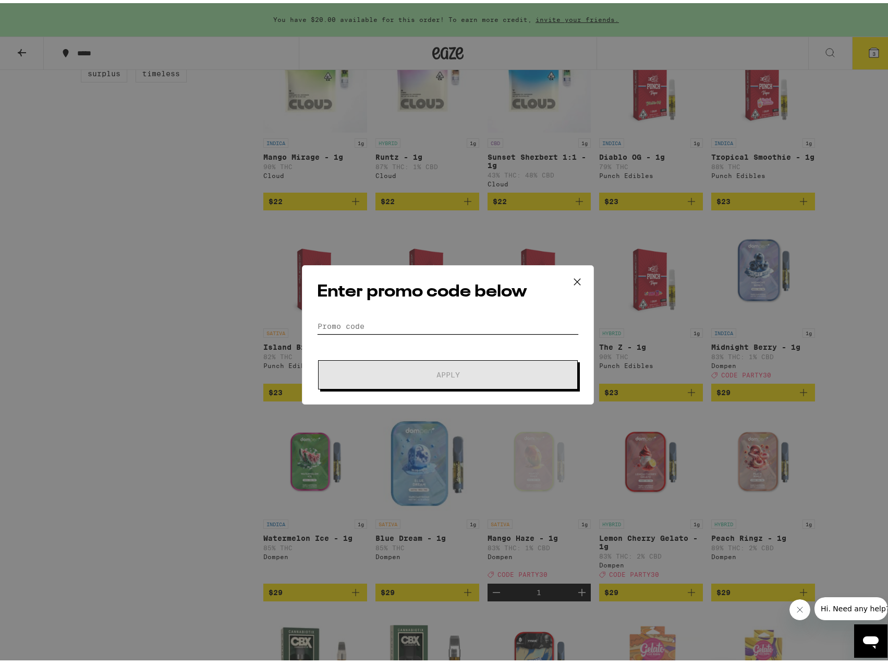
click at [413, 317] on input "Promo Code" at bounding box center [448, 323] width 262 height 16
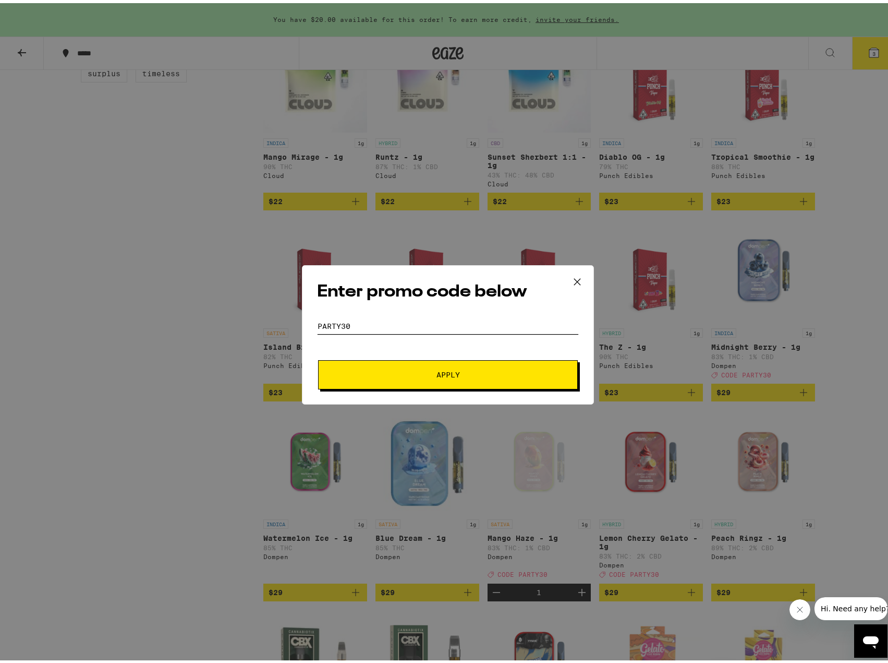
type input "PARTY30"
click at [420, 352] on form "Promo Code PARTY30 Apply" at bounding box center [448, 350] width 262 height 71
click at [427, 364] on button "Apply" at bounding box center [448, 371] width 260 height 29
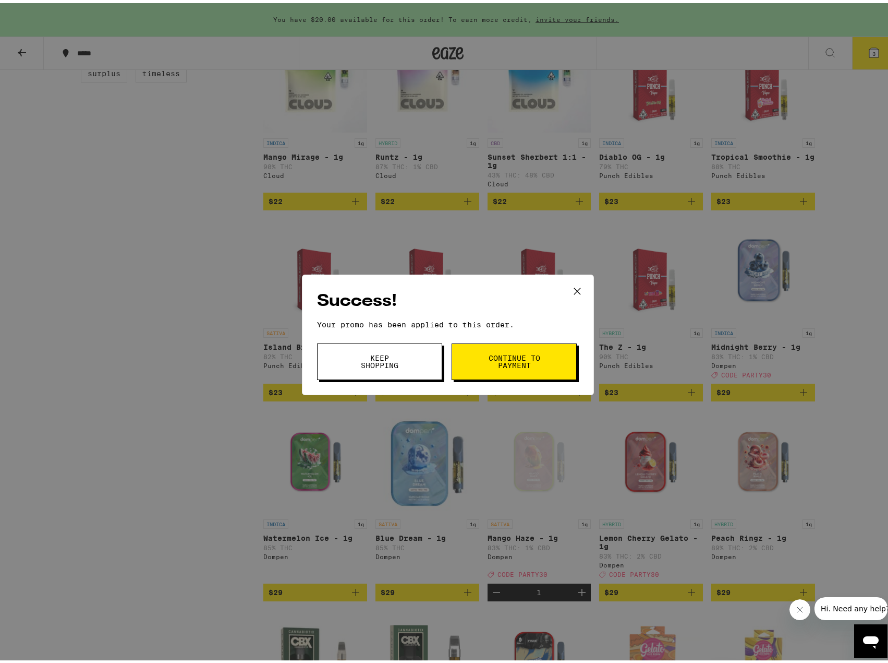
click at [479, 360] on button "Continue to payment" at bounding box center [514, 358] width 125 height 37
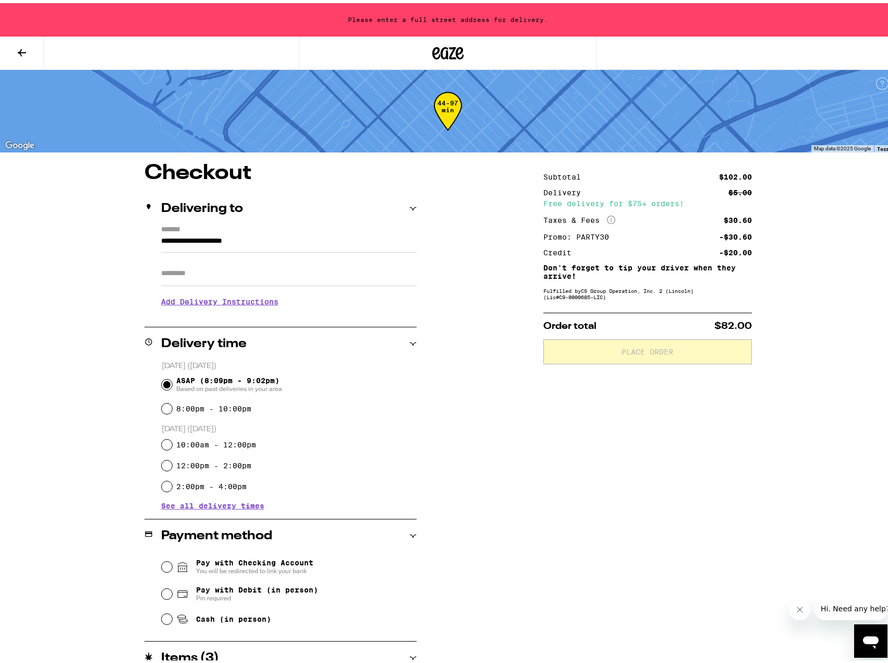
click at [192, 241] on input "**********" at bounding box center [289, 241] width 256 height 18
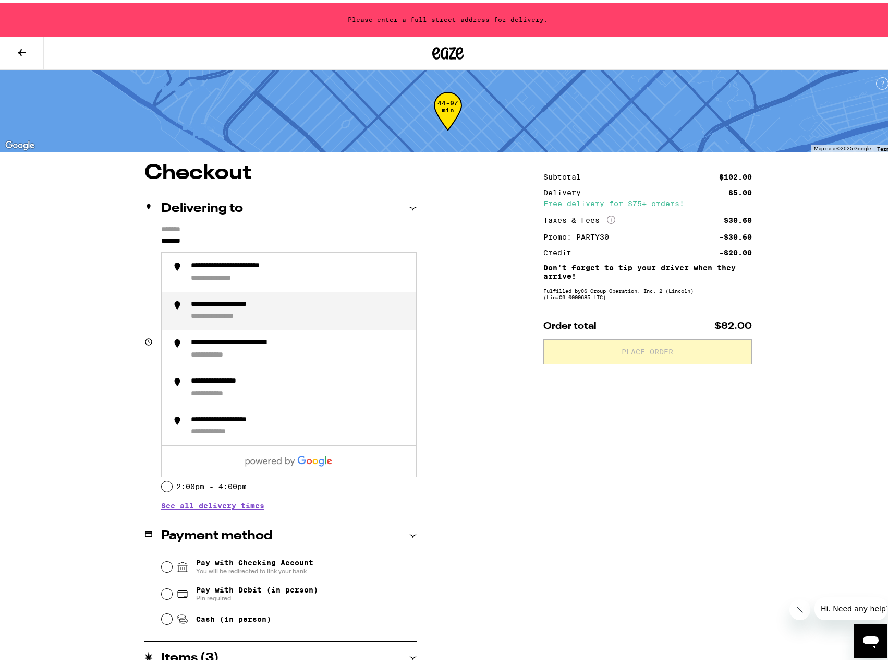
click at [235, 299] on div "**********" at bounding box center [240, 301] width 99 height 9
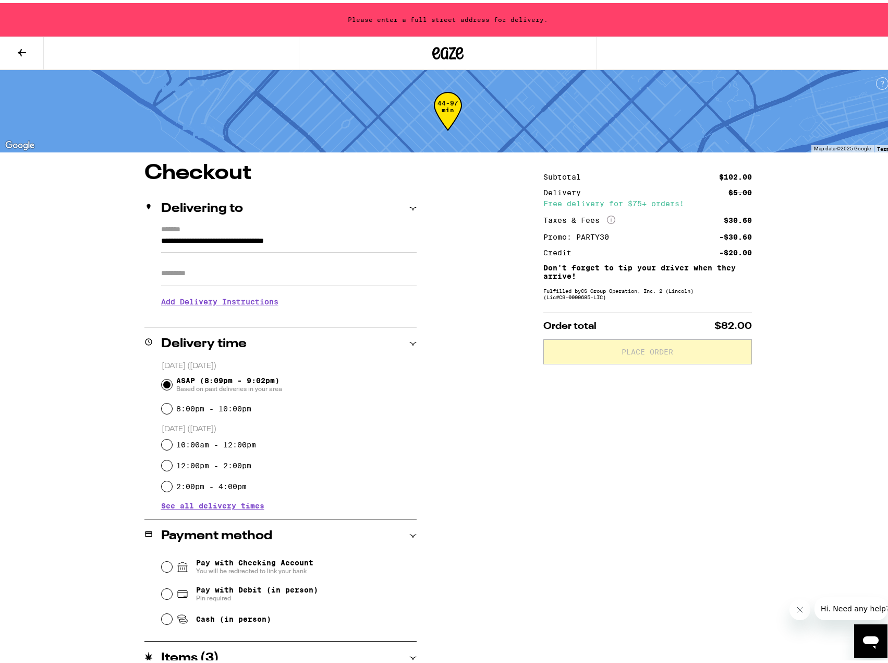
type input "**********"
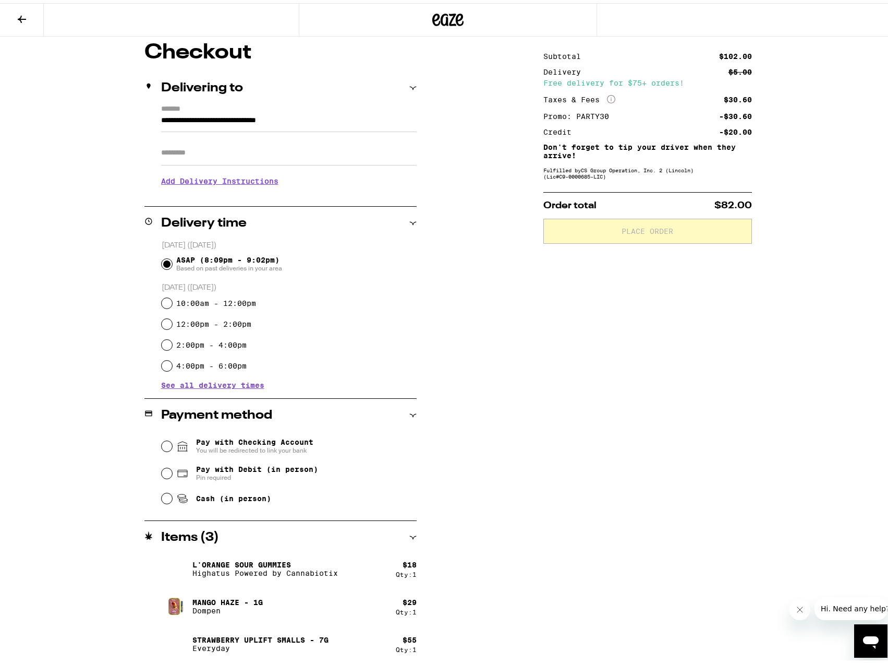
scroll to position [89, 0]
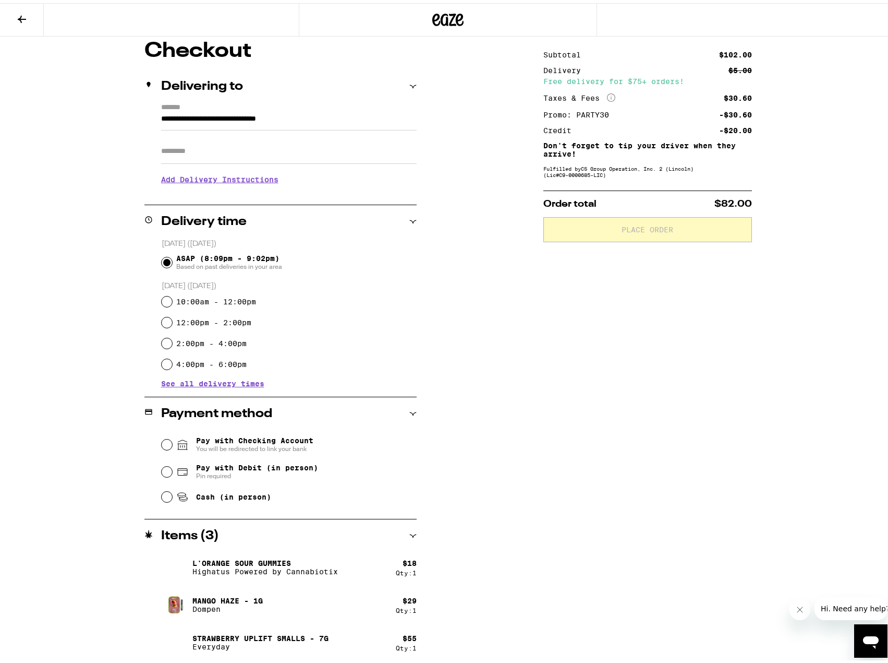
click at [228, 497] on span "Cash (in person)" at bounding box center [233, 493] width 75 height 8
click at [172, 497] on input "Cash (in person)" at bounding box center [167, 493] width 10 height 10
radio input "true"
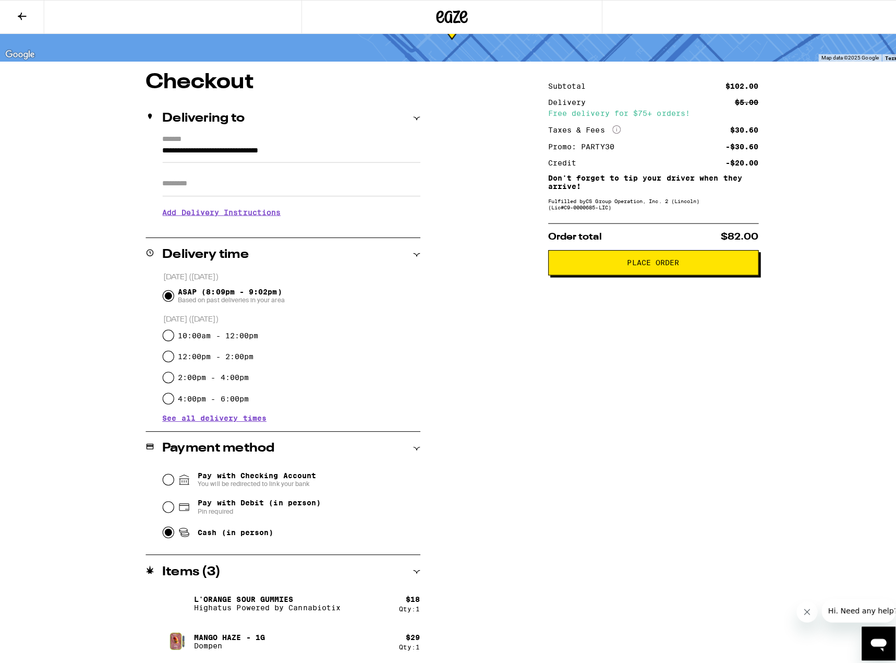
scroll to position [0, 0]
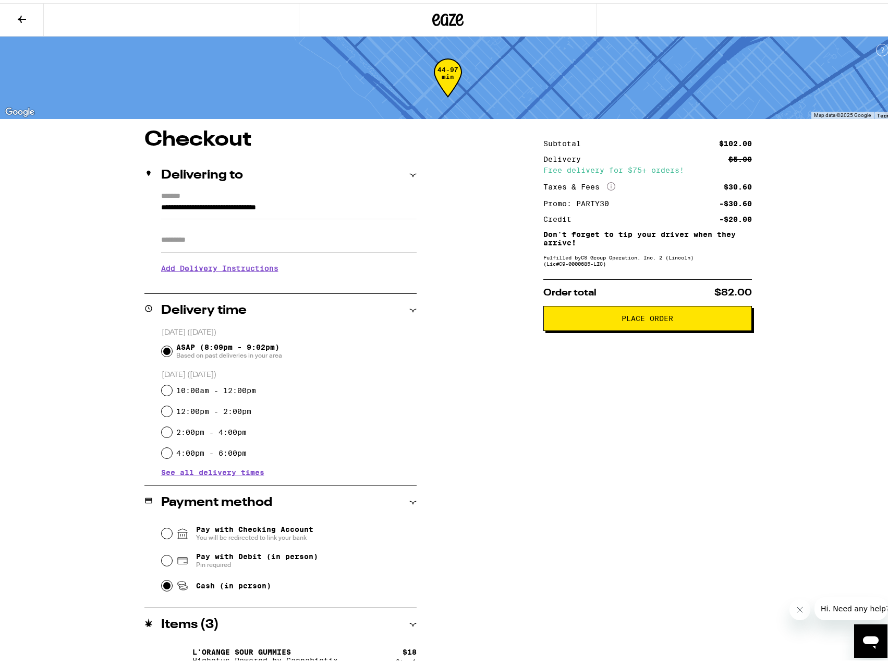
click at [629, 319] on span "Place Order" at bounding box center [648, 314] width 52 height 7
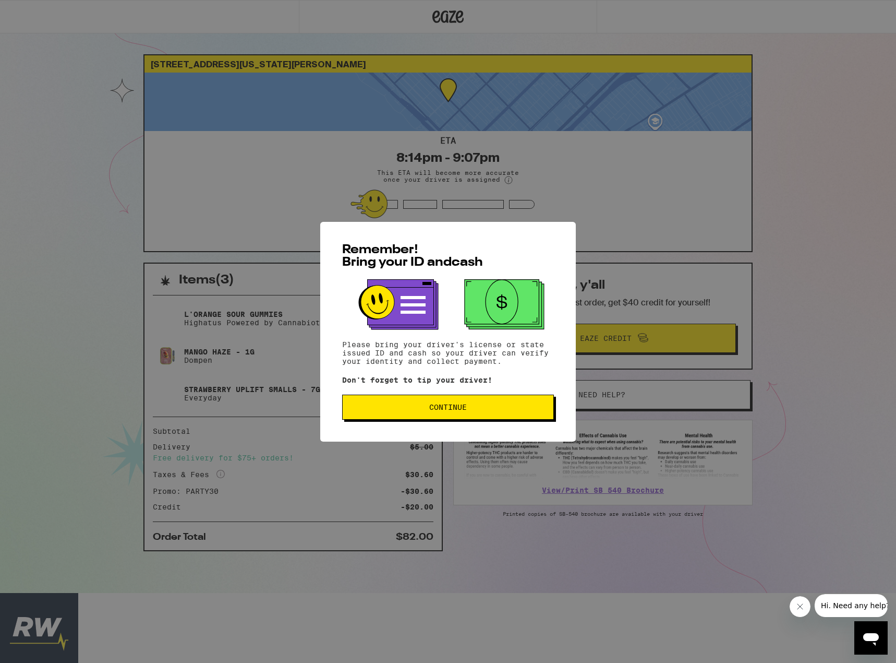
click at [489, 407] on span "Continue" at bounding box center [448, 406] width 194 height 7
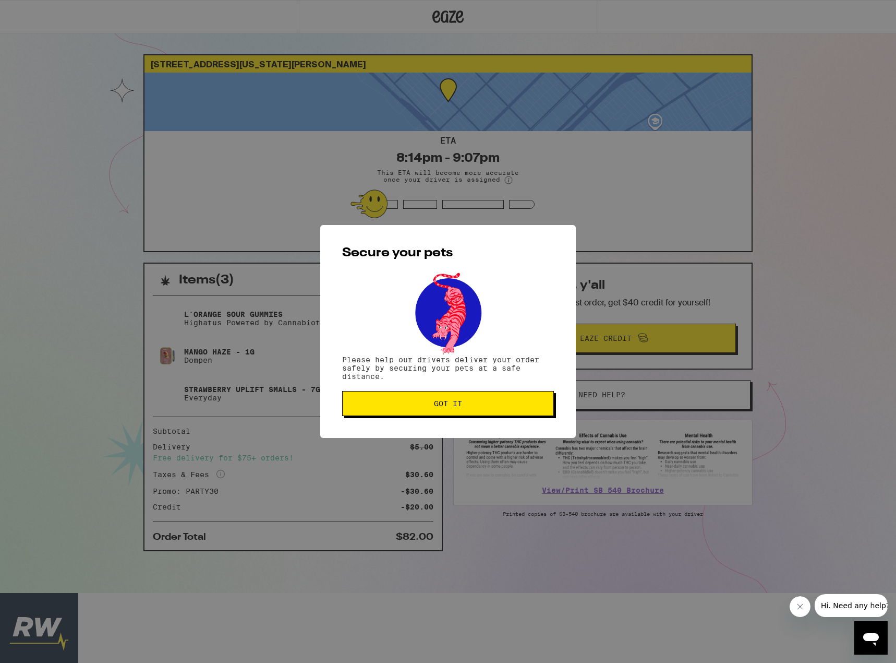
click at [487, 403] on span "Got it" at bounding box center [448, 403] width 194 height 7
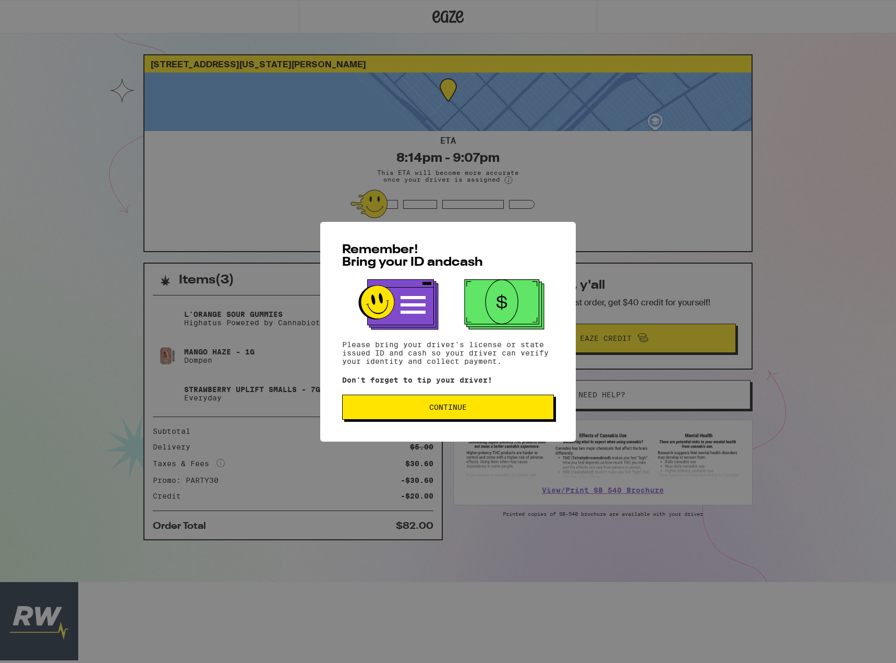
click at [429, 403] on button "Continue" at bounding box center [448, 406] width 212 height 25
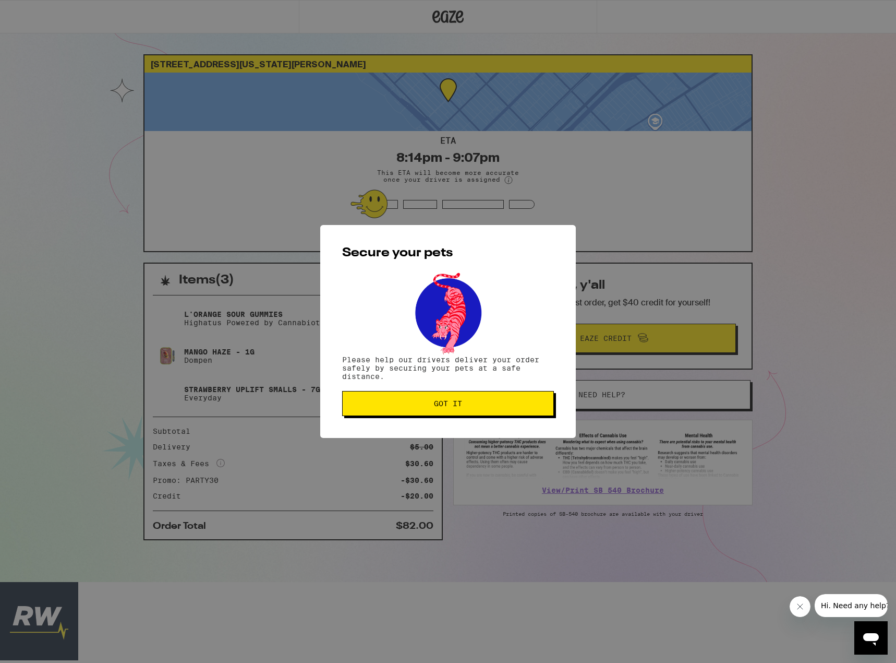
click at [429, 403] on span "Got it" at bounding box center [448, 403] width 194 height 7
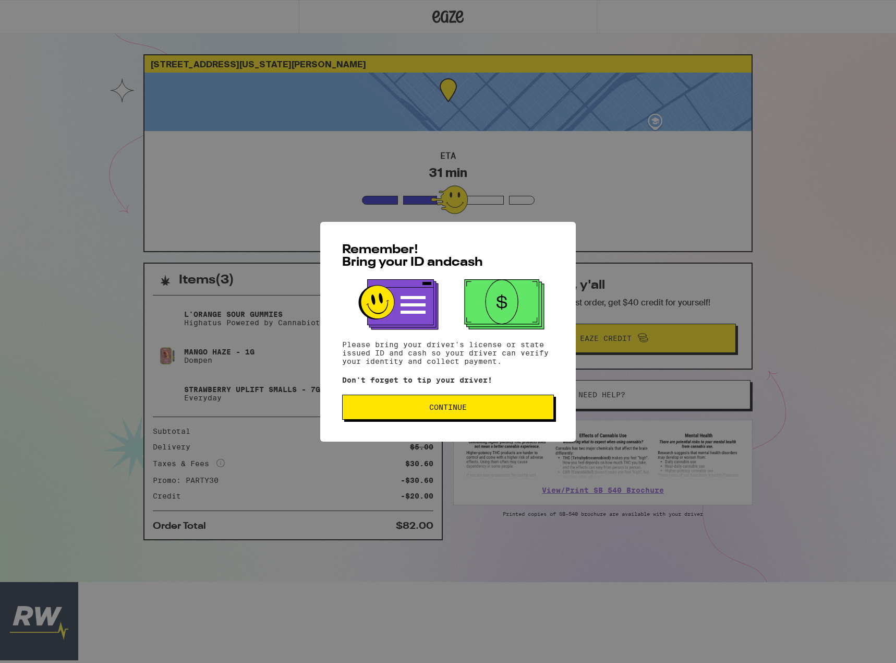
click at [390, 416] on button "Continue" at bounding box center [448, 406] width 212 height 25
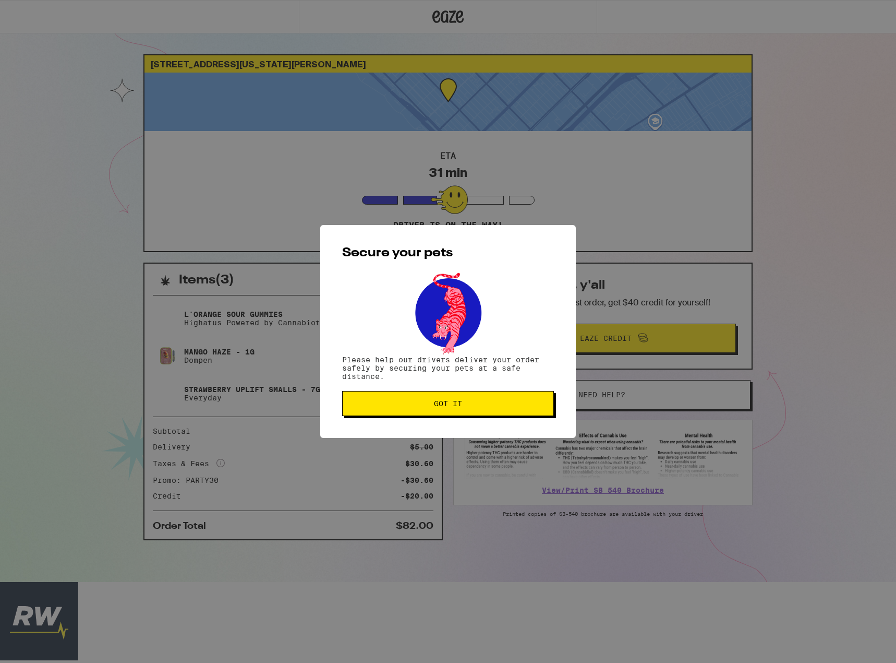
click at [390, 412] on button "Got it" at bounding box center [448, 403] width 212 height 25
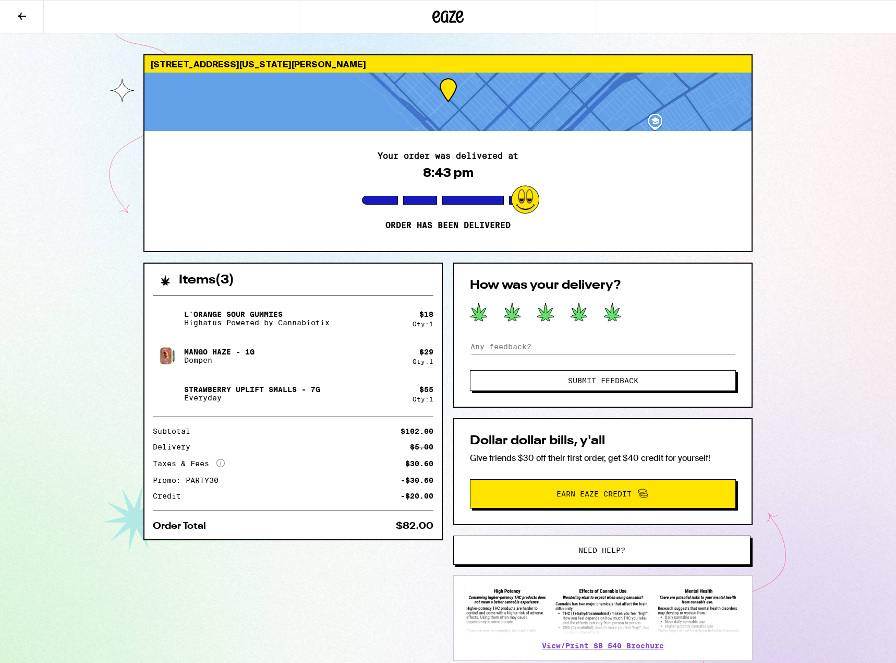
click at [612, 311] on icon at bounding box center [612, 312] width 17 height 18
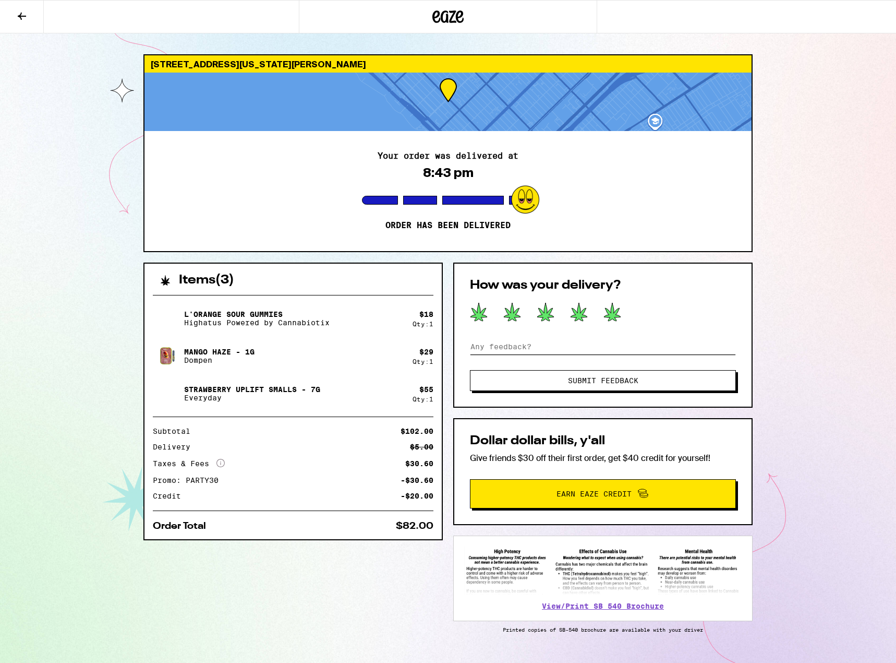
click at [658, 346] on input at bounding box center [603, 347] width 266 height 16
type input "Perfect"
click at [651, 389] on button "Submit Feedback" at bounding box center [603, 380] width 266 height 21
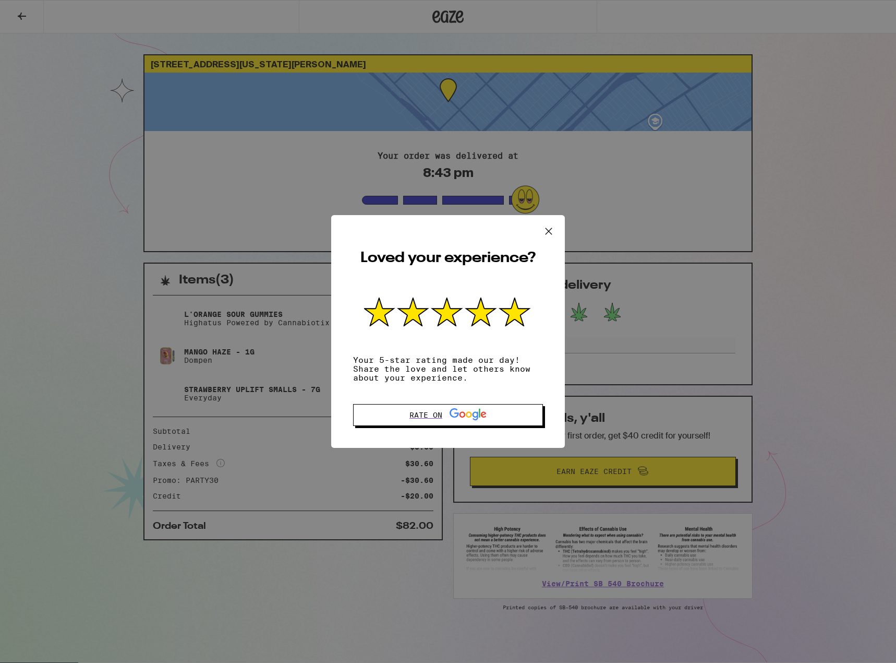
click at [547, 227] on icon at bounding box center [549, 230] width 6 height 6
